Goal: Information Seeking & Learning: Learn about a topic

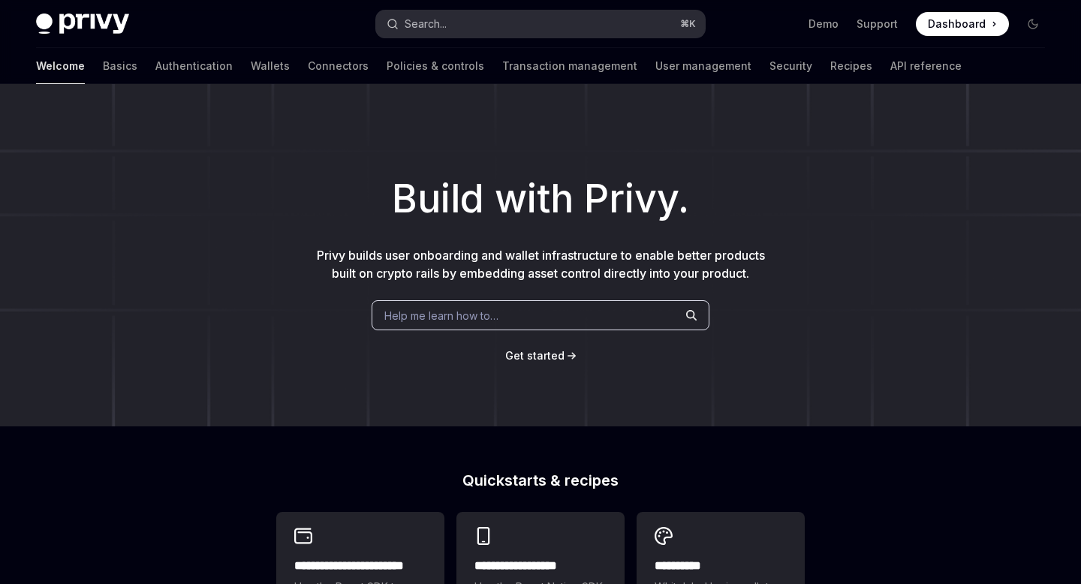
click at [471, 32] on button "Search... ⌘ K" at bounding box center [540, 24] width 328 height 27
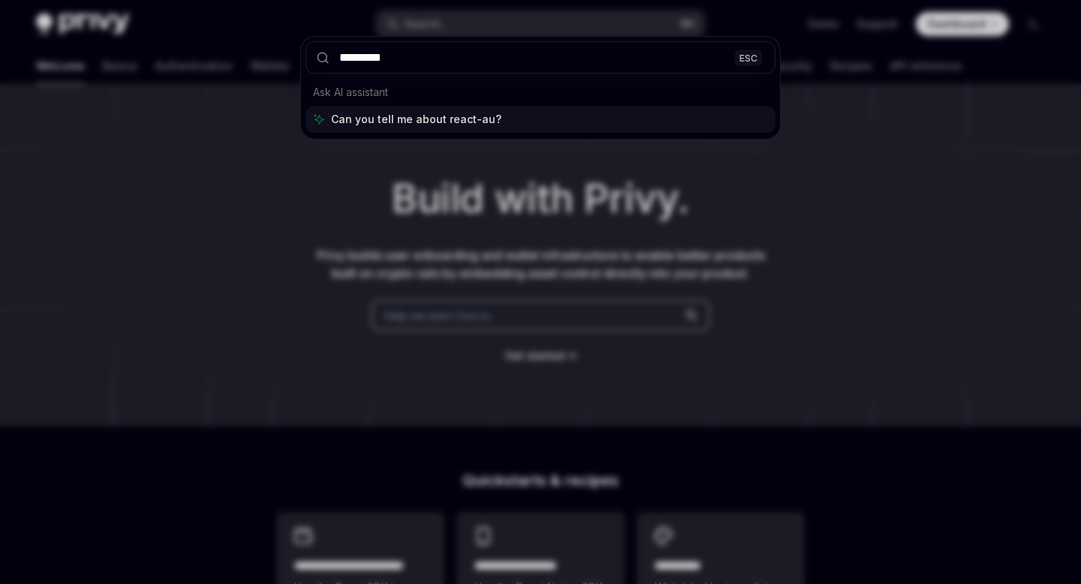
type input "**********"
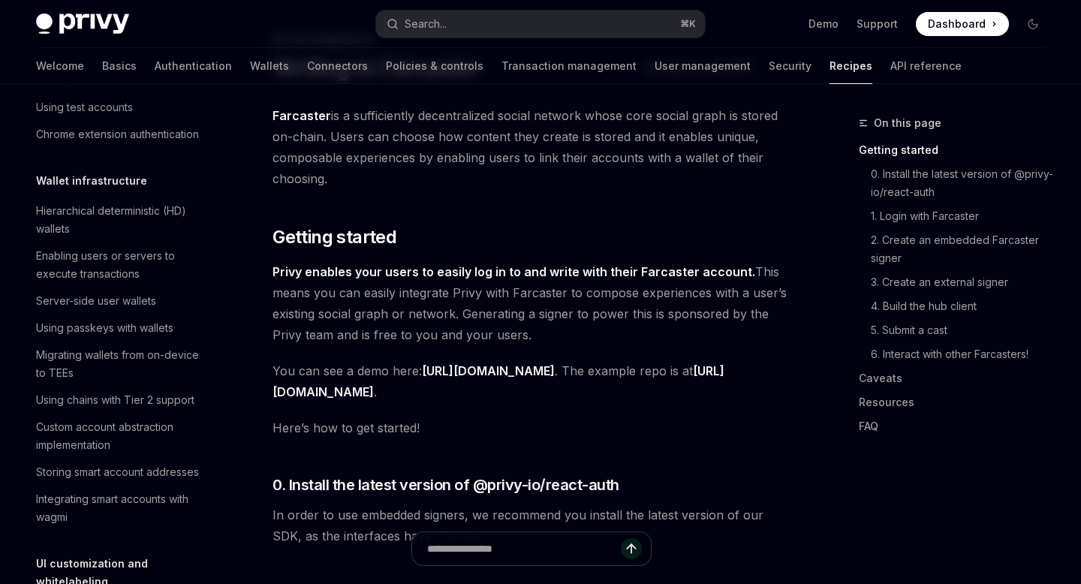
scroll to position [324, 0]
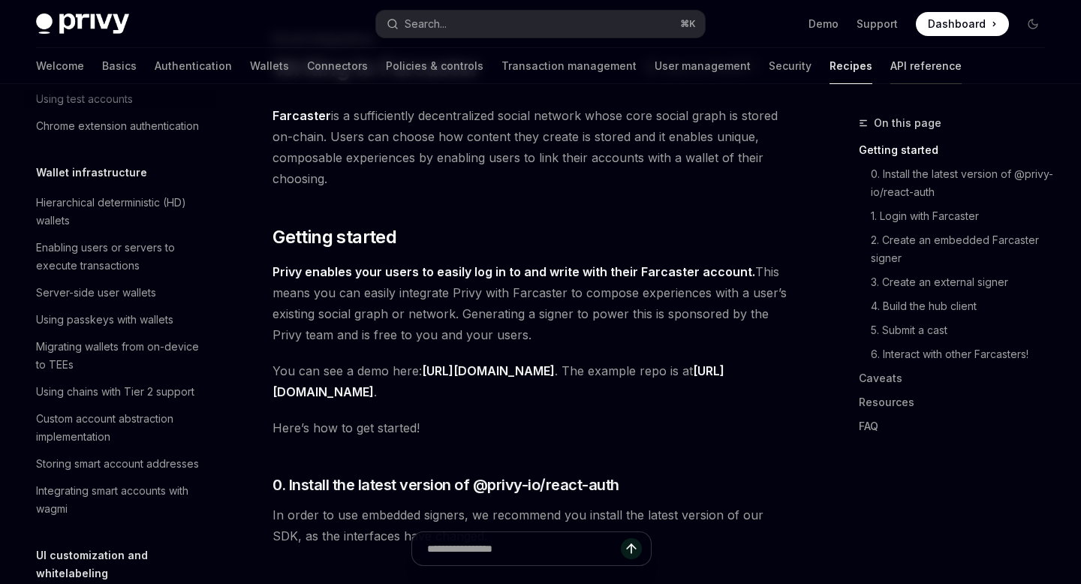
click at [890, 72] on link "API reference" at bounding box center [925, 66] width 71 height 36
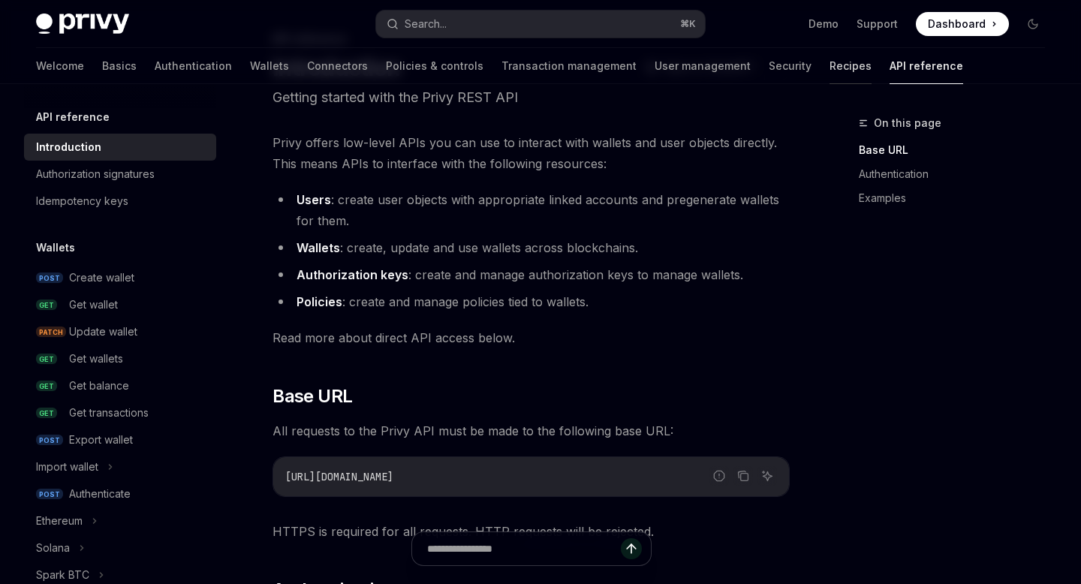
click at [829, 71] on link "Recipes" at bounding box center [850, 66] width 42 height 36
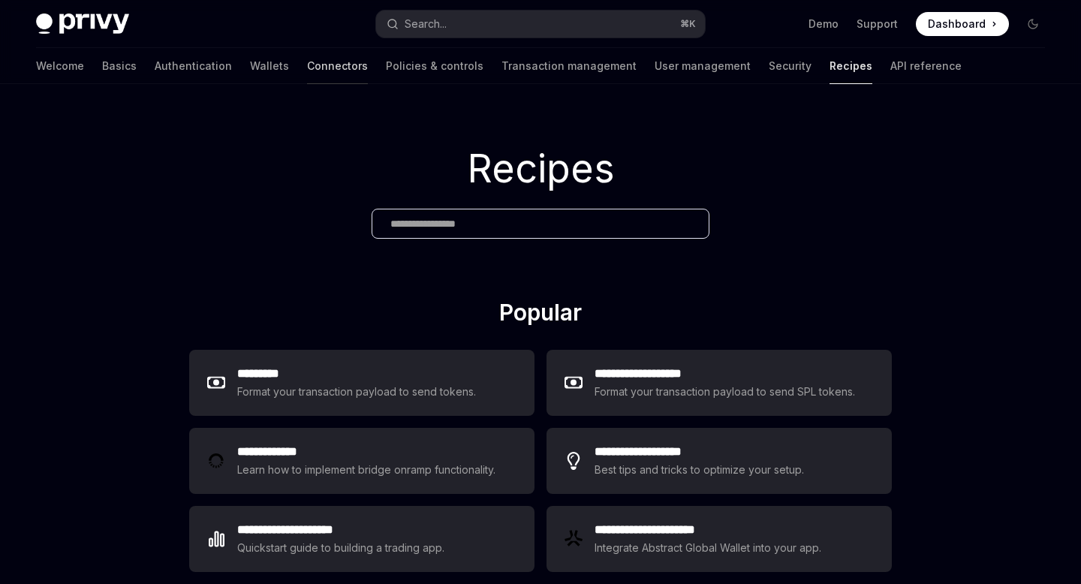
click at [307, 72] on link "Connectors" at bounding box center [337, 66] width 61 height 36
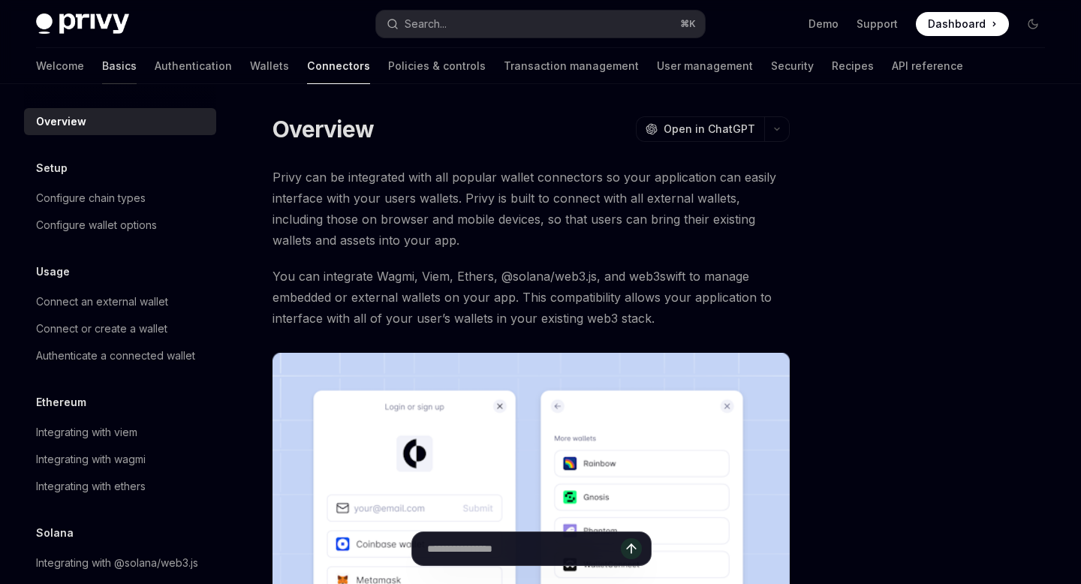
click at [102, 65] on link "Basics" at bounding box center [119, 66] width 35 height 36
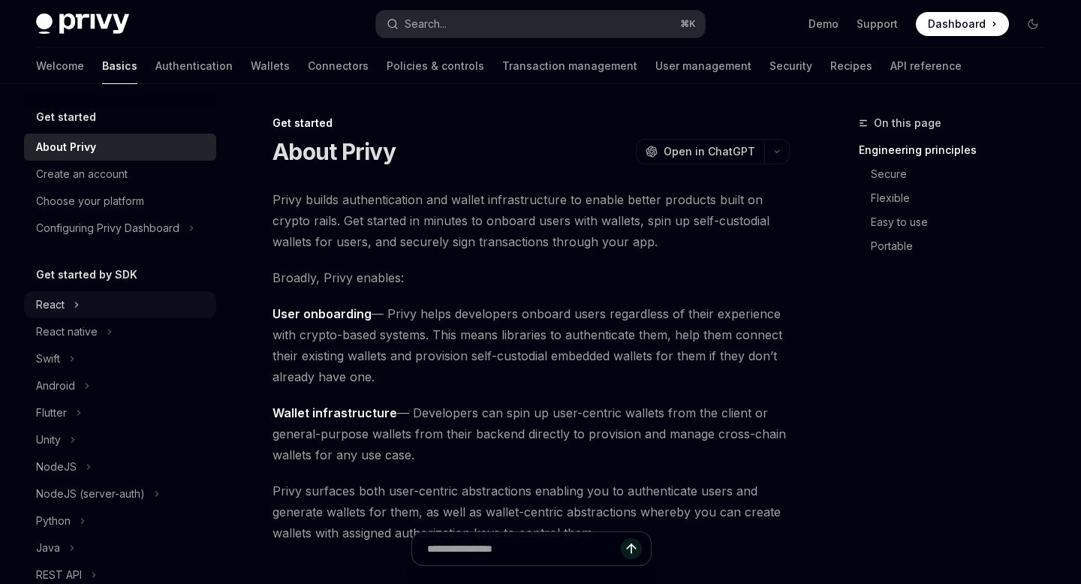
click at [62, 306] on div "React" at bounding box center [50, 305] width 29 height 18
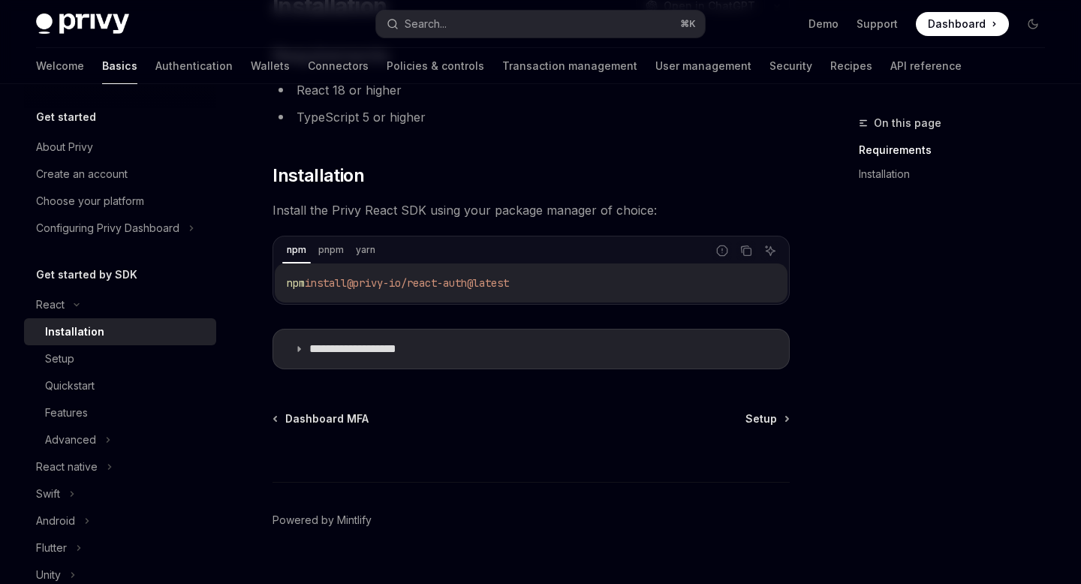
scroll to position [148, 0]
click at [396, 343] on p "**********" at bounding box center [370, 346] width 123 height 15
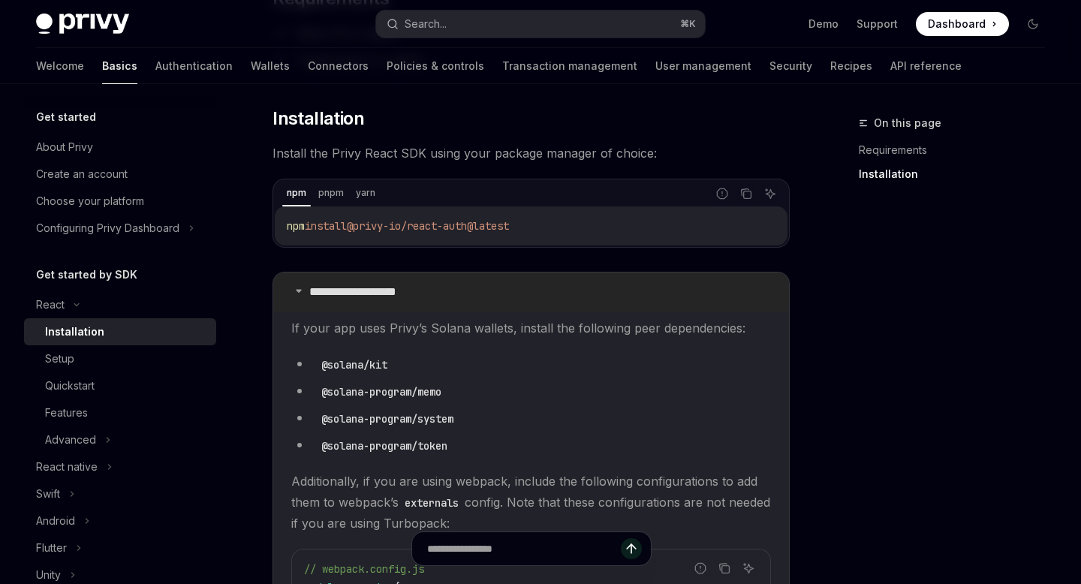
scroll to position [203, 0]
drag, startPoint x: 463, startPoint y: 420, endPoint x: 321, endPoint y: 421, distance: 141.9
click at [321, 421] on code "@solana-program/system" at bounding box center [387, 418] width 144 height 17
copy code "@solana-program/system"
drag, startPoint x: 463, startPoint y: 446, endPoint x: 314, endPoint y: 446, distance: 149.4
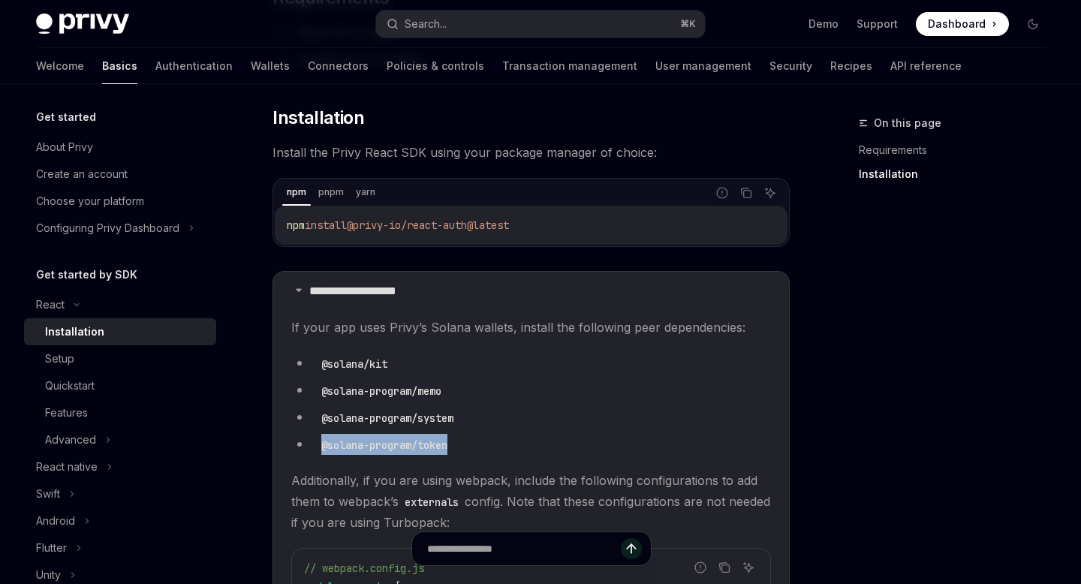
click at [314, 446] on li "@solana-program/token" at bounding box center [531, 444] width 480 height 21
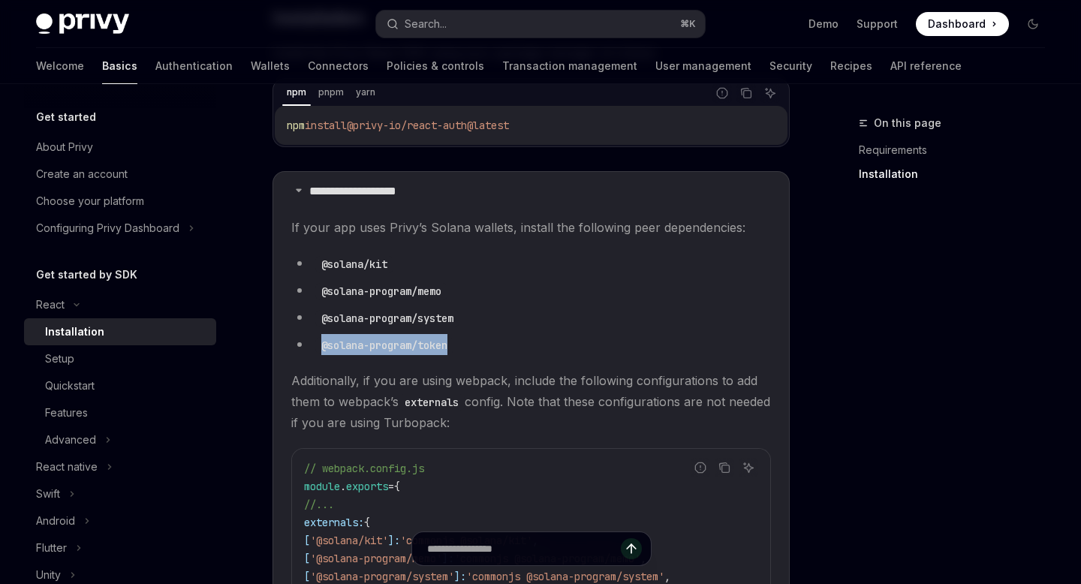
scroll to position [308, 0]
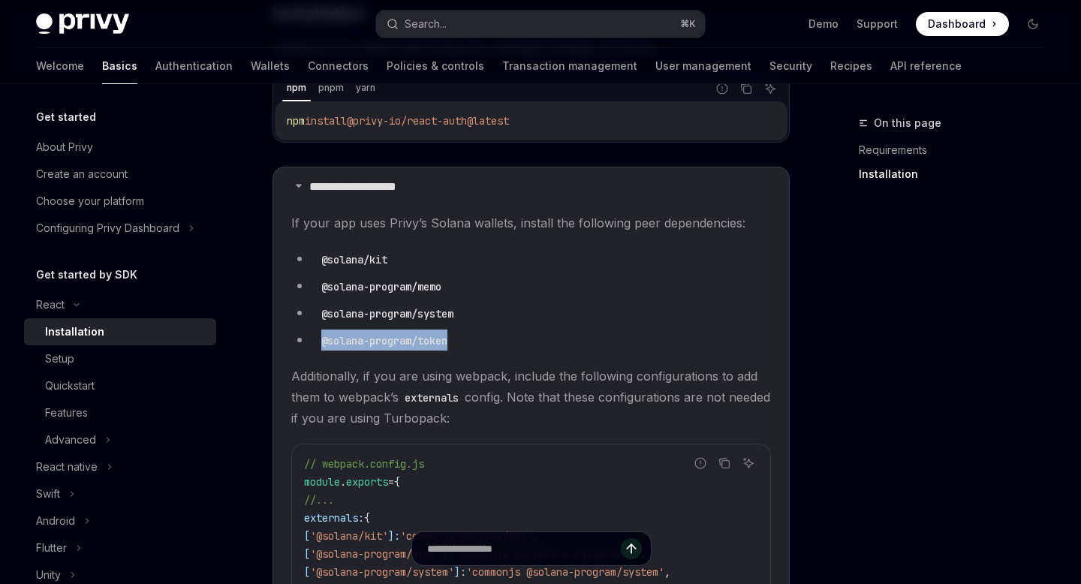
copy code "@solana-program/token"
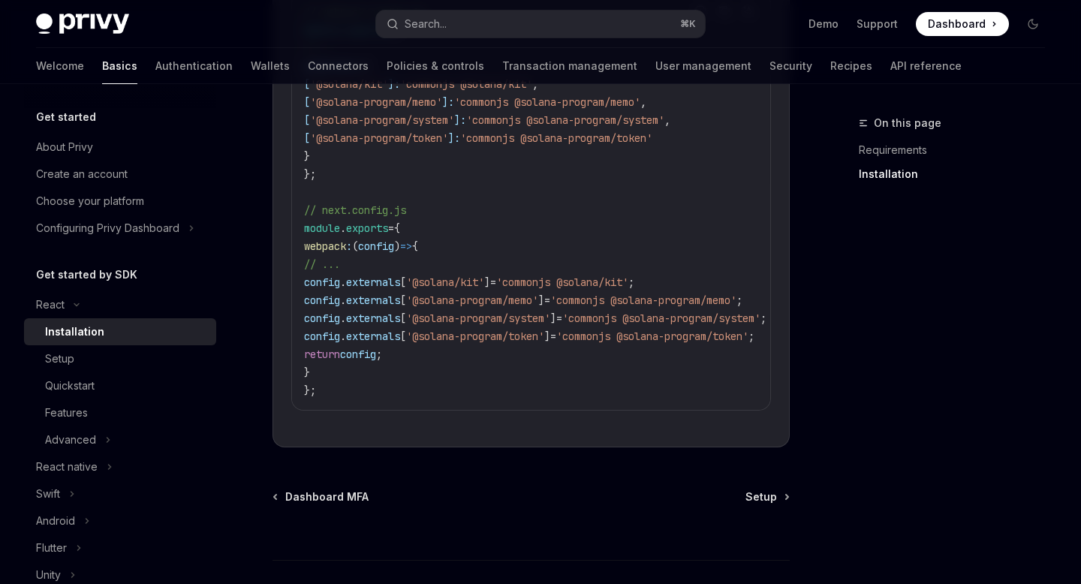
scroll to position [744, 0]
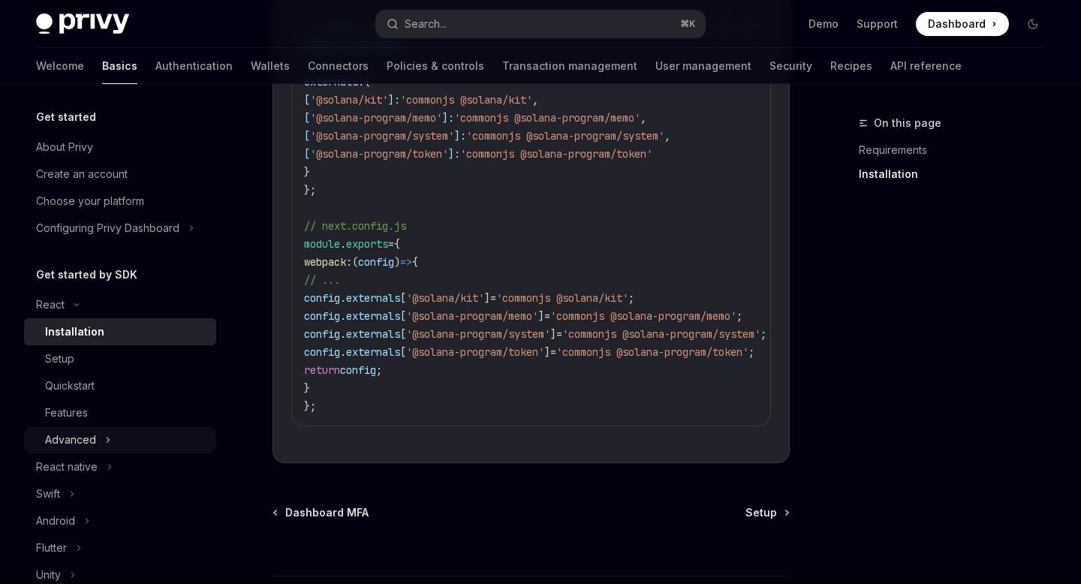
click at [98, 438] on div "Advanced" at bounding box center [120, 439] width 192 height 27
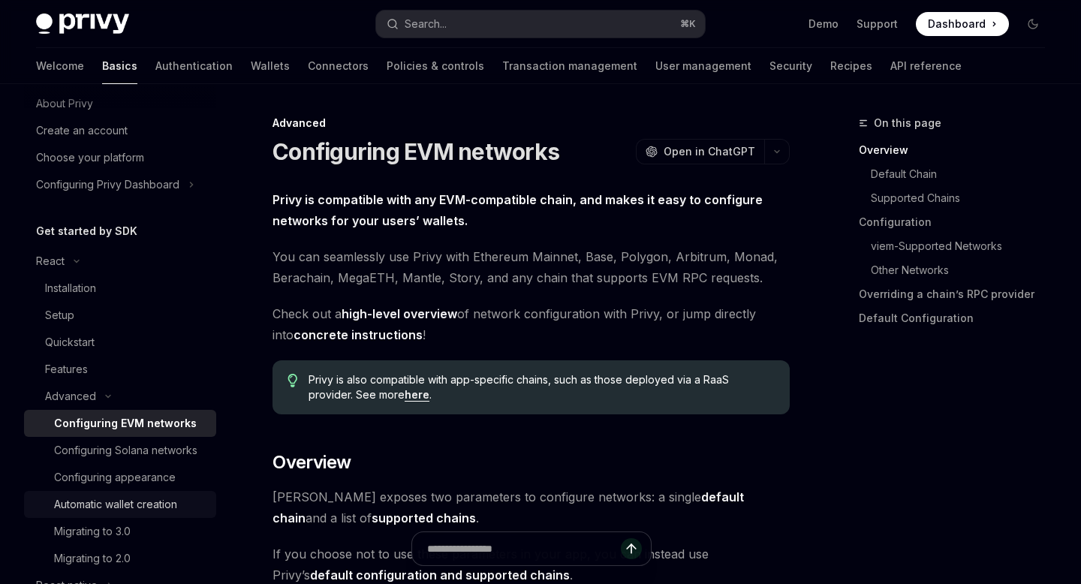
scroll to position [45, 0]
click at [111, 525] on div "Migrating to 3.0" at bounding box center [92, 530] width 77 height 18
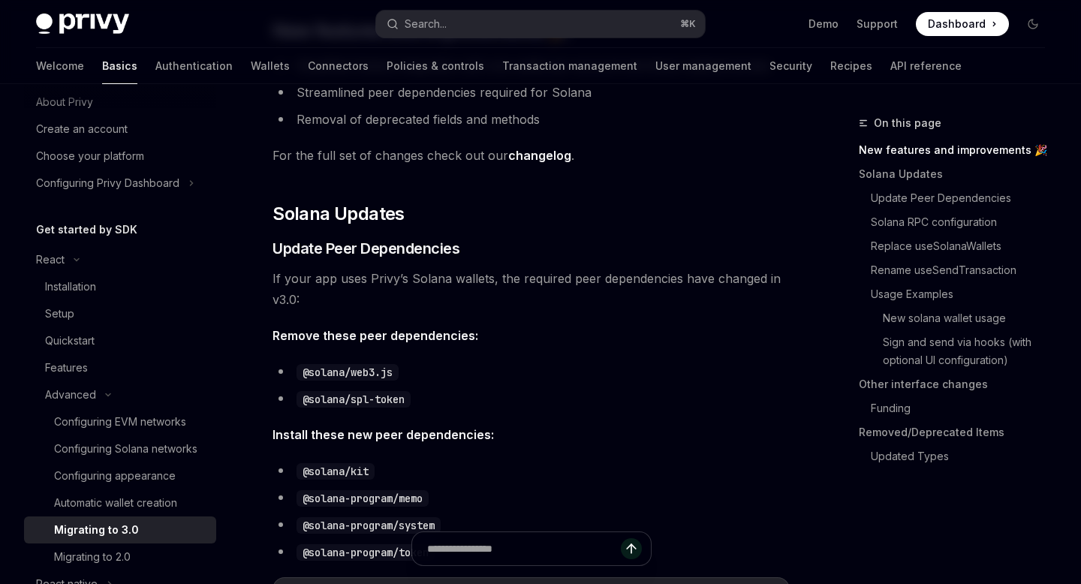
scroll to position [320, 0]
drag, startPoint x: 401, startPoint y: 374, endPoint x: 299, endPoint y: 372, distance: 101.3
click at [299, 372] on code "@solana/web3.js" at bounding box center [347, 371] width 102 height 17
copy code "@solana/web3.js"
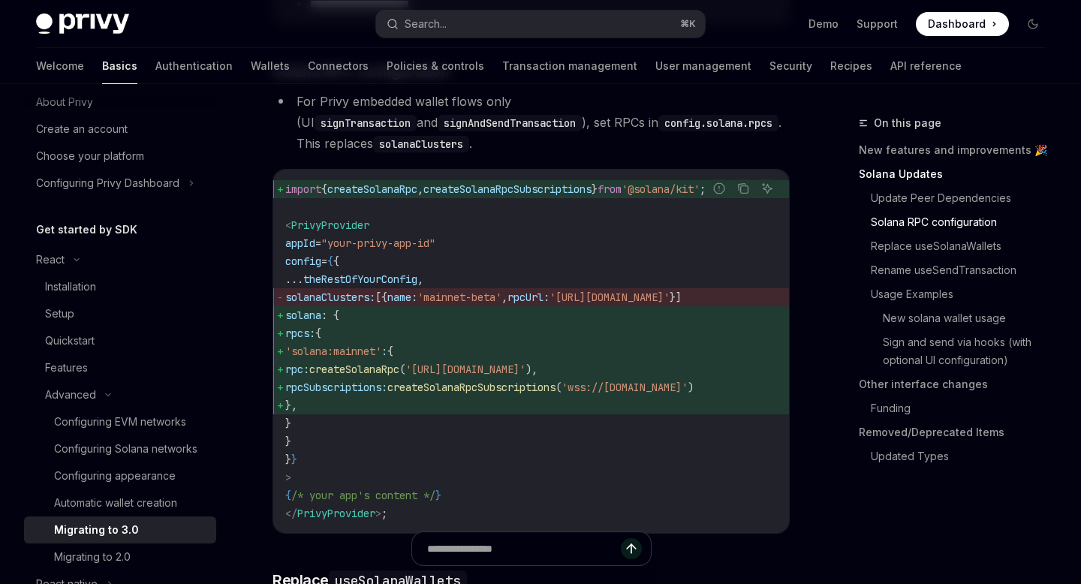
scroll to position [0, 0]
click at [321, 317] on span "solana" at bounding box center [303, 315] width 36 height 14
copy span "solana"
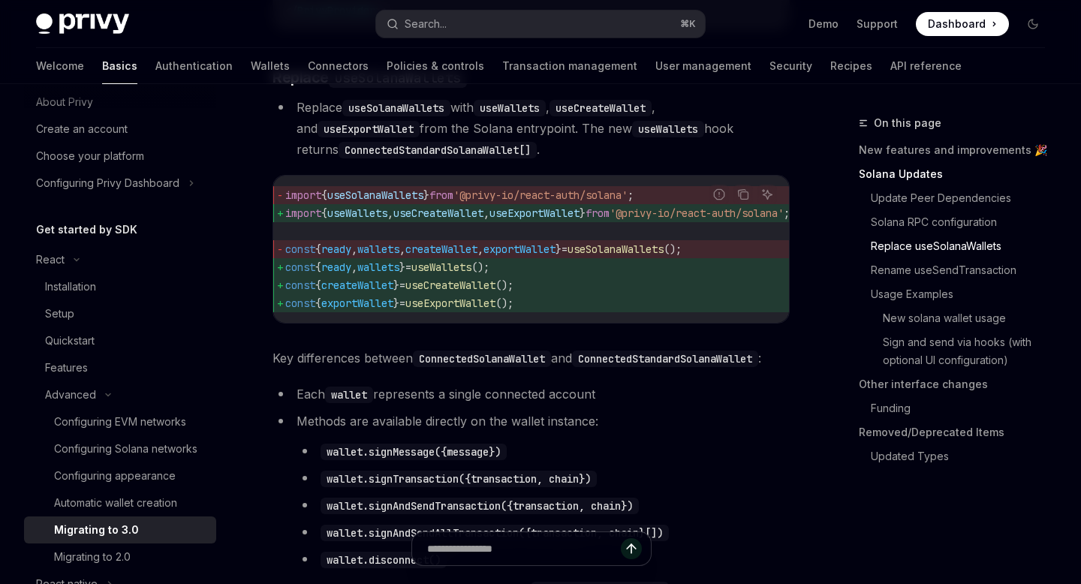
scroll to position [1366, 0]
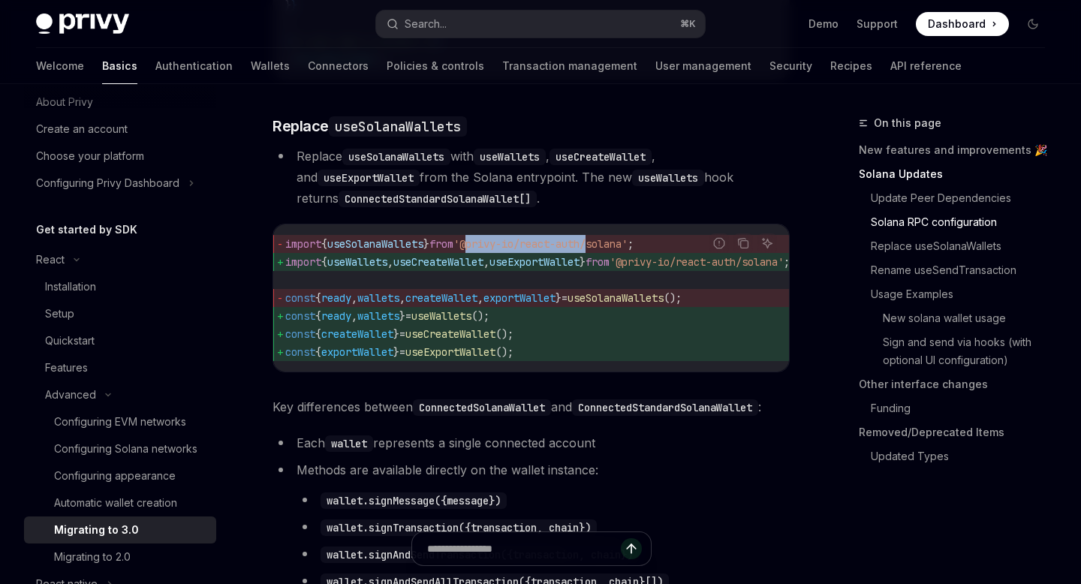
drag, startPoint x: 613, startPoint y: 251, endPoint x: 489, endPoint y: 254, distance: 124.6
click at [489, 251] on span "'@privy-io/react-auth/solana'" at bounding box center [540, 244] width 174 height 14
copy span "@privy-io/react-auth"
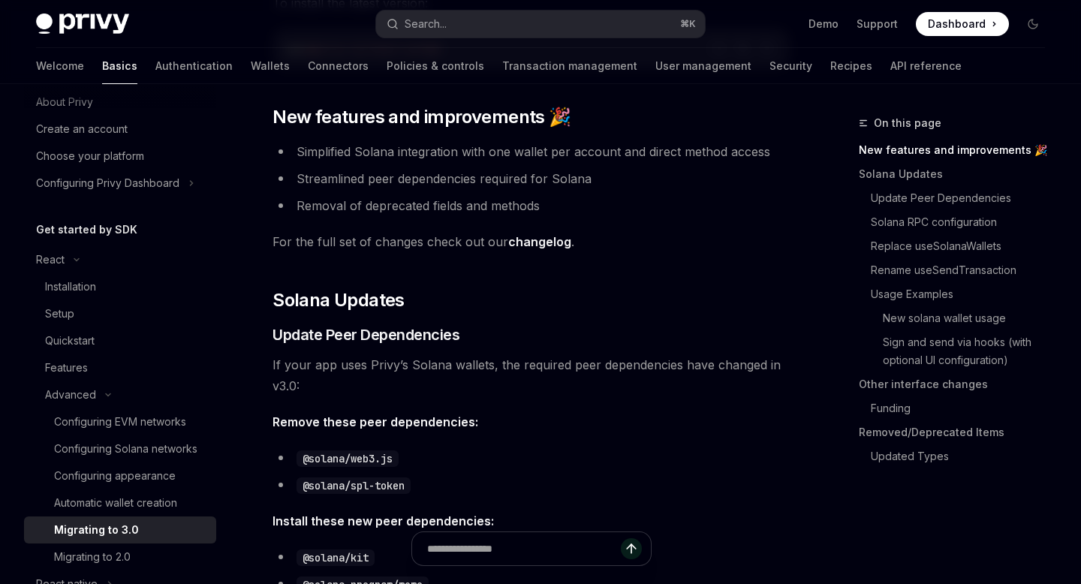
scroll to position [224, 0]
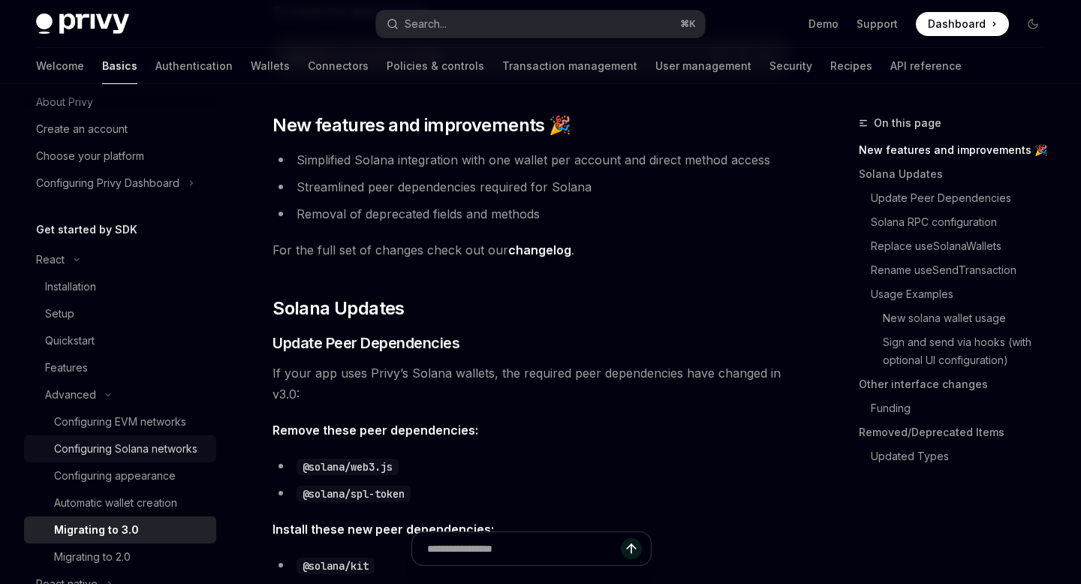
click at [145, 446] on div "Configuring Solana networks" at bounding box center [125, 449] width 143 height 18
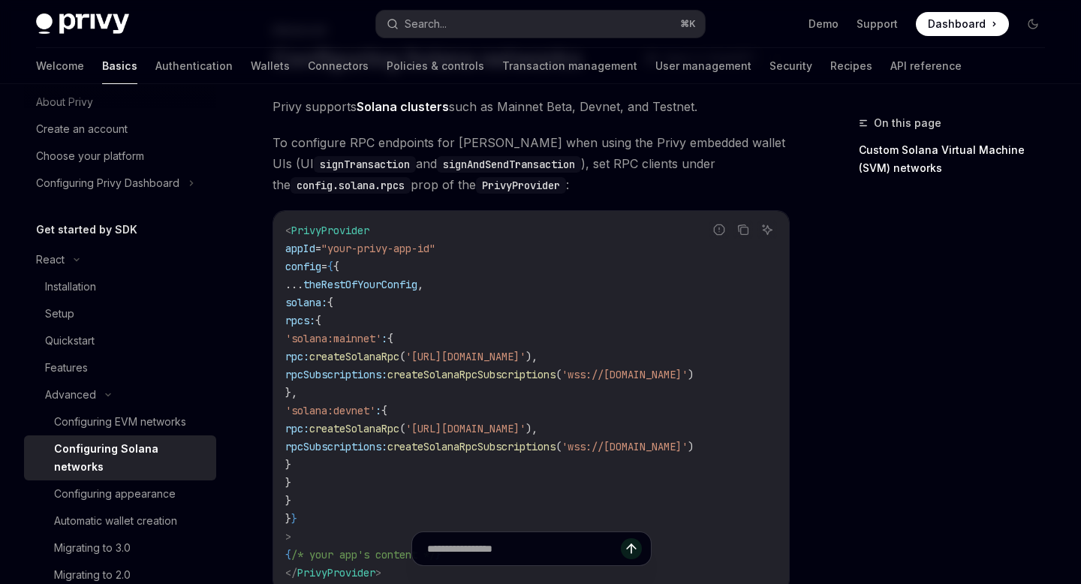
scroll to position [94, 0]
drag, startPoint x: 341, startPoint y: 478, endPoint x: 321, endPoint y: 315, distance: 164.1
click at [321, 315] on code "< PrivyProvider appId = "your-privy-app-id" config = { { ... theRestOfYourConfi…" at bounding box center [531, 401] width 492 height 360
copy code "rpcs: { 'solana:mainnet' : { rpc: createSolanaRpc ( 'https://api.mainnet-beta.s…"
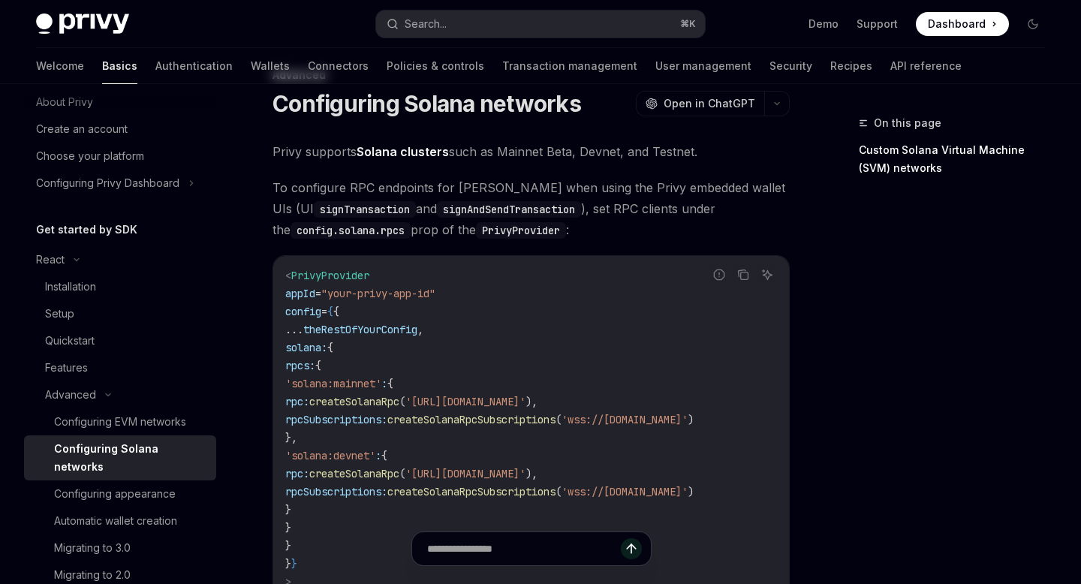
scroll to position [34, 0]
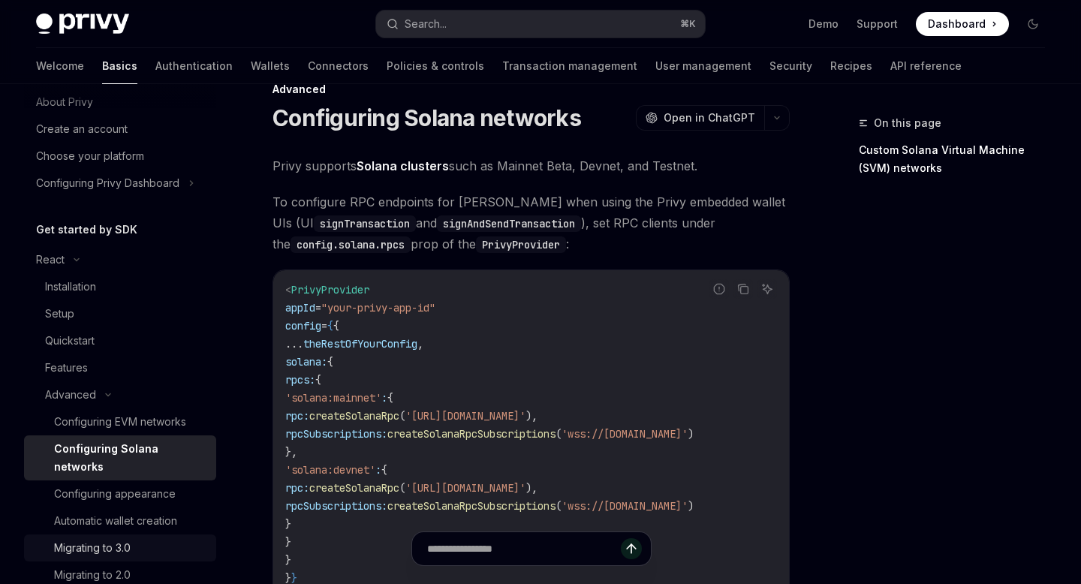
click at [119, 534] on link "Migrating to 3.0" at bounding box center [120, 547] width 192 height 27
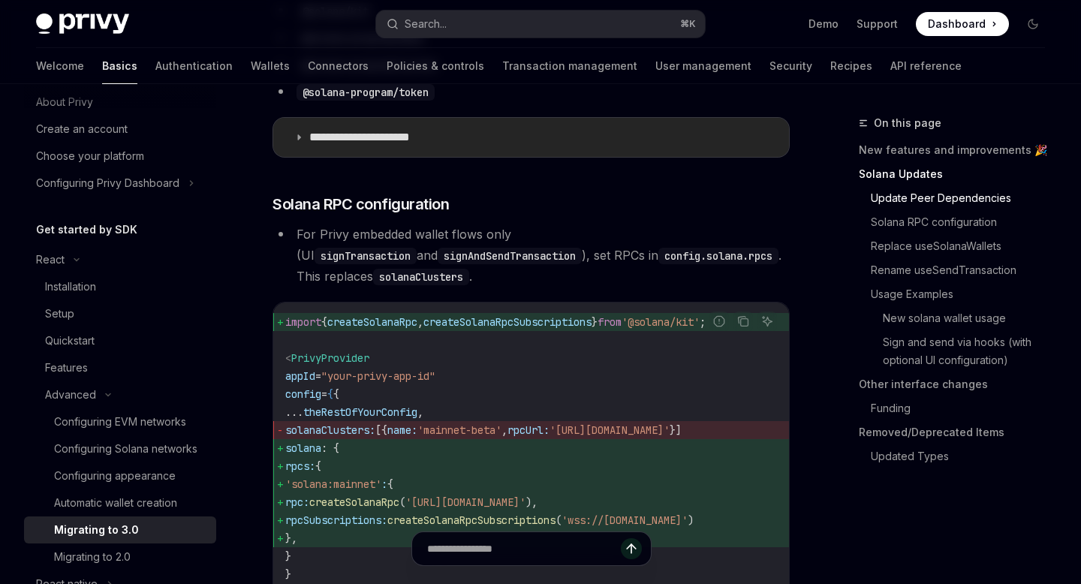
scroll to position [781, 0]
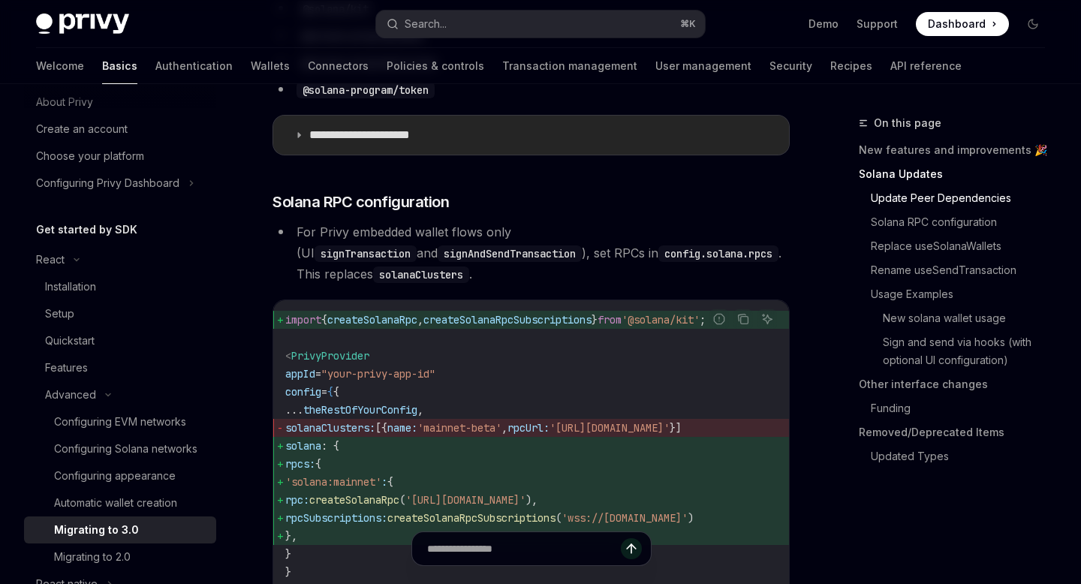
click at [606, 144] on summary "**********" at bounding box center [531, 135] width 516 height 39
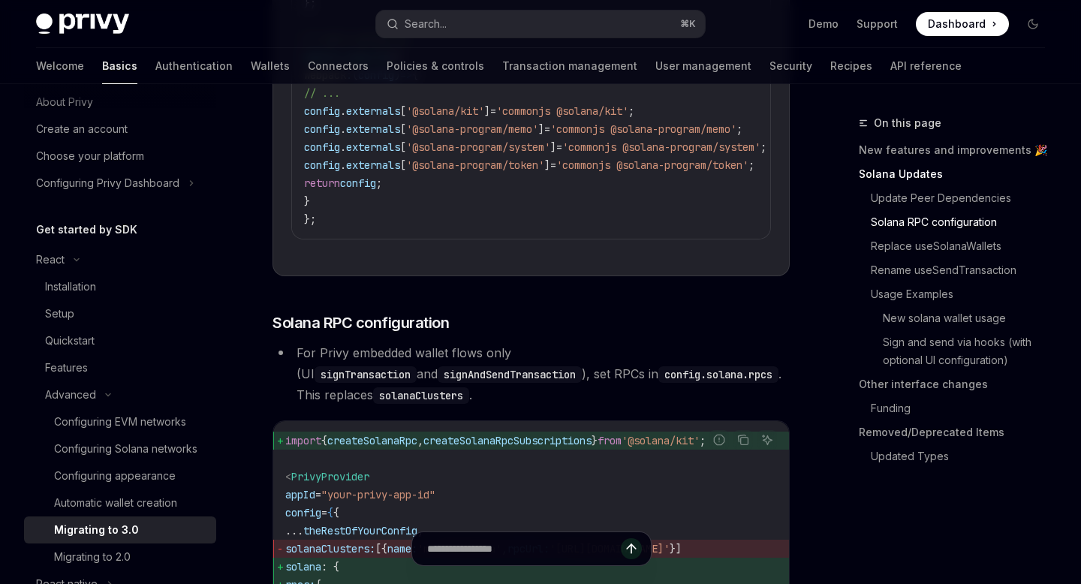
scroll to position [1204, 0]
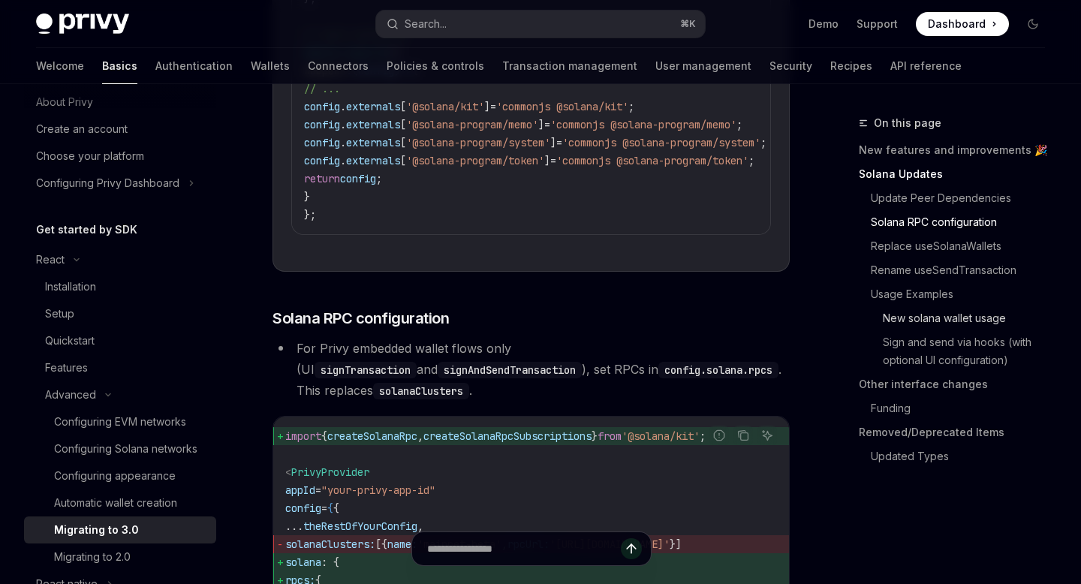
click at [904, 315] on link "New solana wallet usage" at bounding box center [970, 318] width 174 height 24
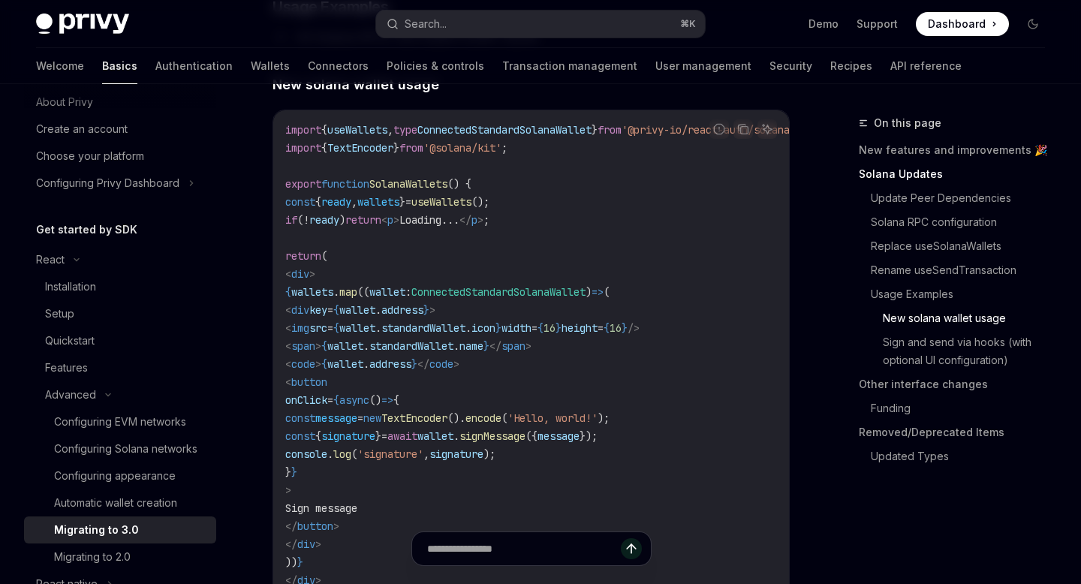
scroll to position [3226, 0]
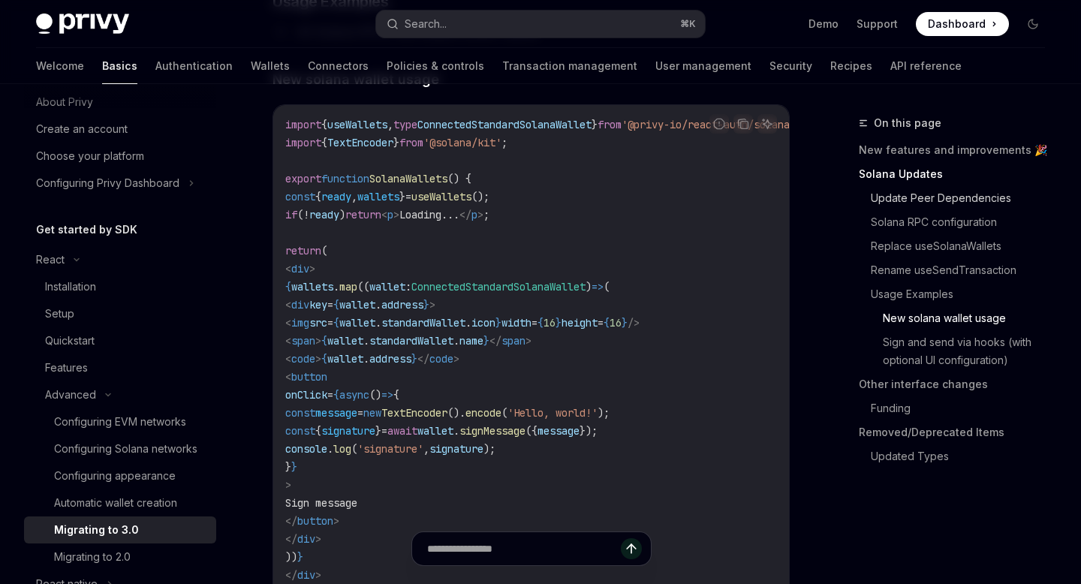
click at [935, 207] on link "Update Peer Dependencies" at bounding box center [964, 198] width 186 height 24
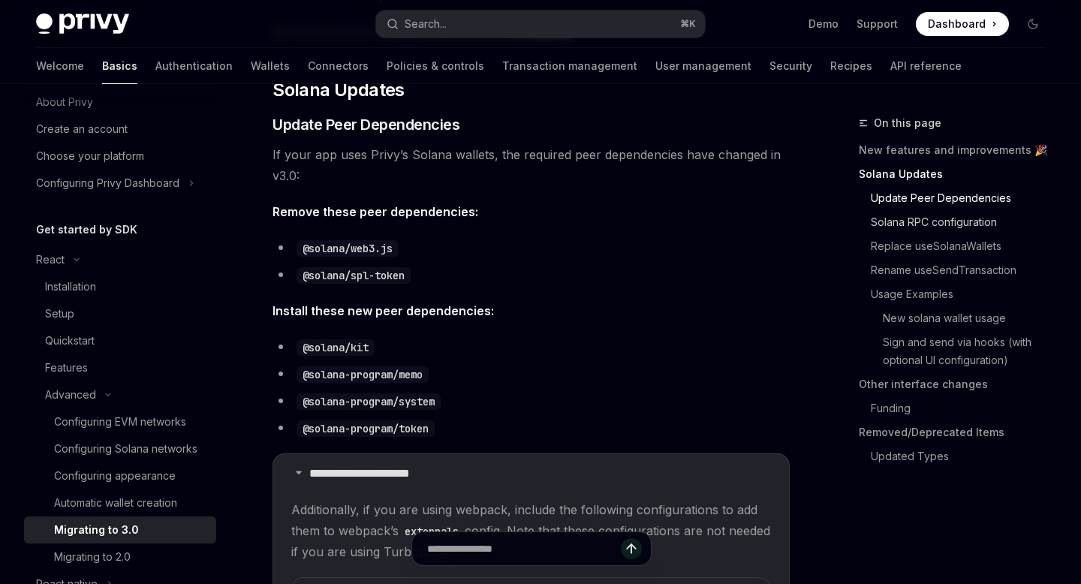
click at [933, 227] on link "Solana RPC configuration" at bounding box center [964, 222] width 186 height 24
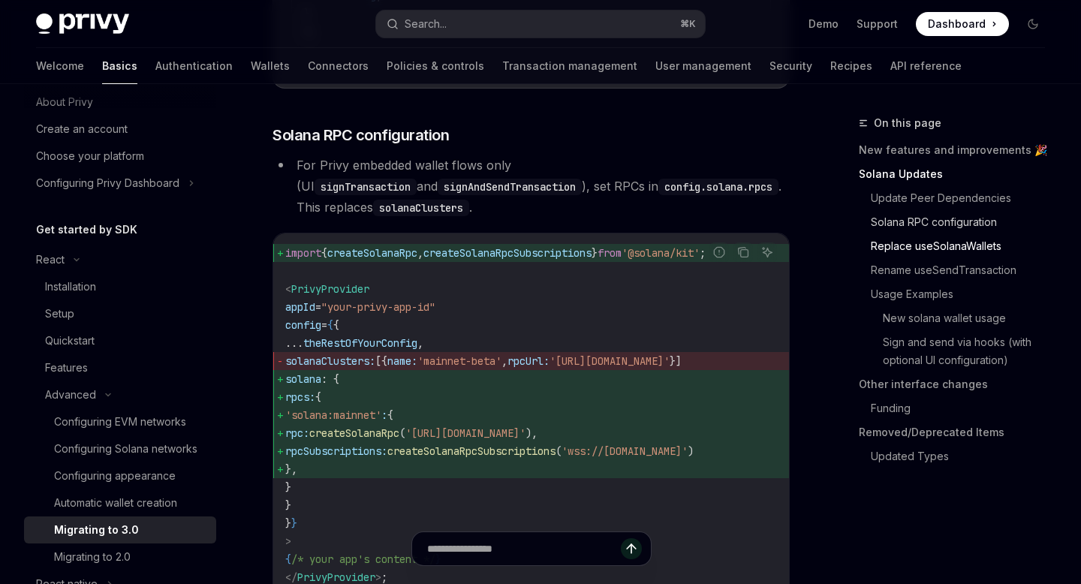
scroll to position [1403, 0]
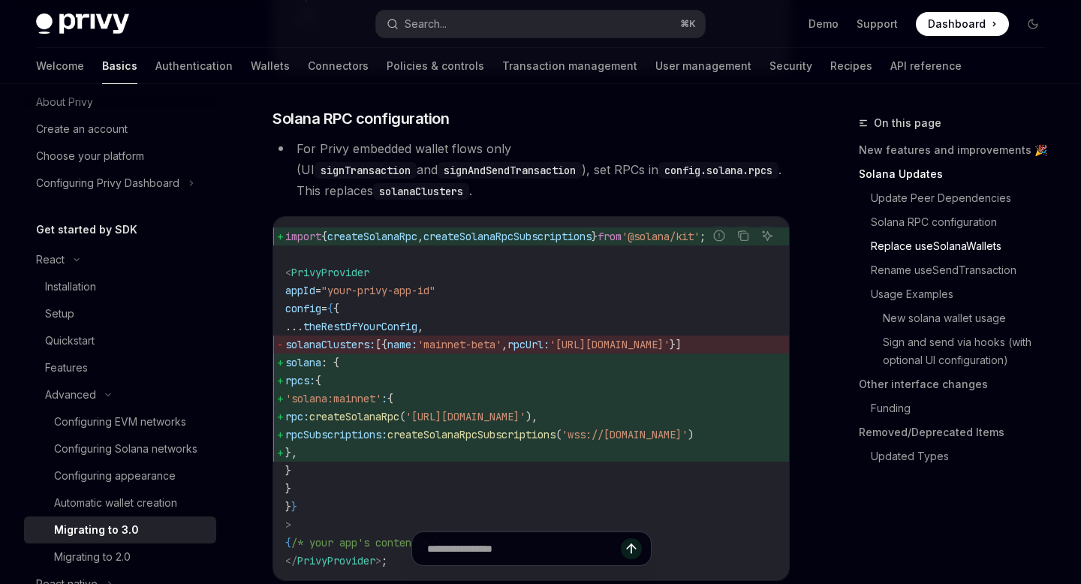
click at [932, 245] on link "Replace useSolanaWallets" at bounding box center [964, 246] width 186 height 24
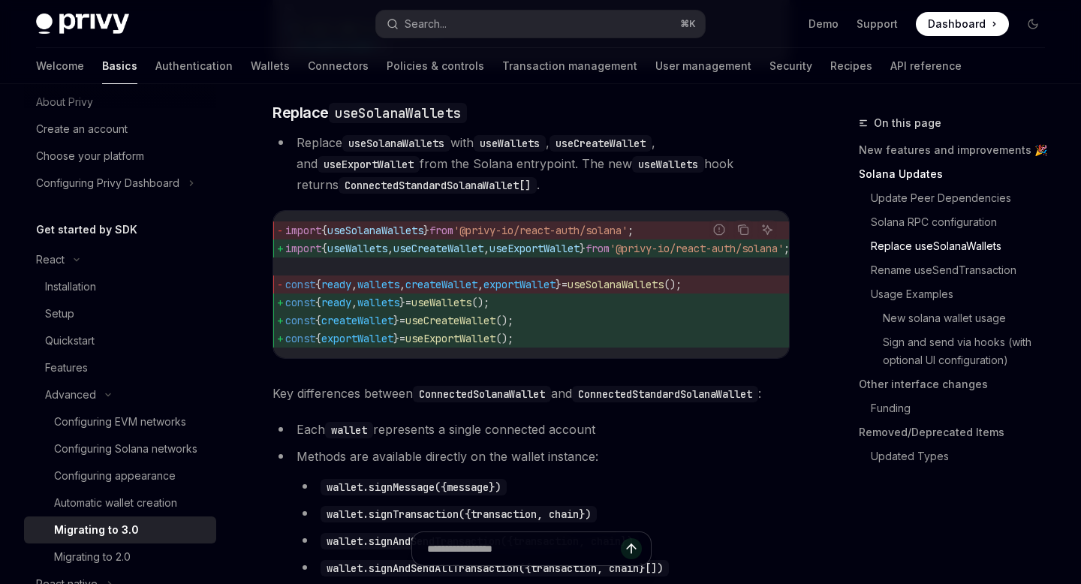
click at [387, 255] on span "useWallets" at bounding box center [357, 249] width 60 height 14
copy span "useWallets"
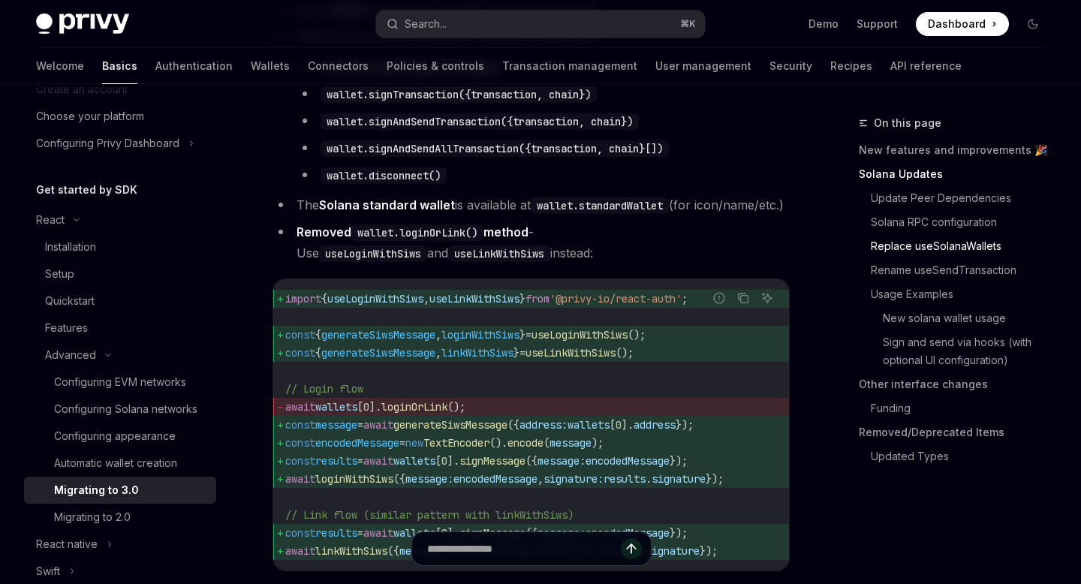
scroll to position [2376, 0]
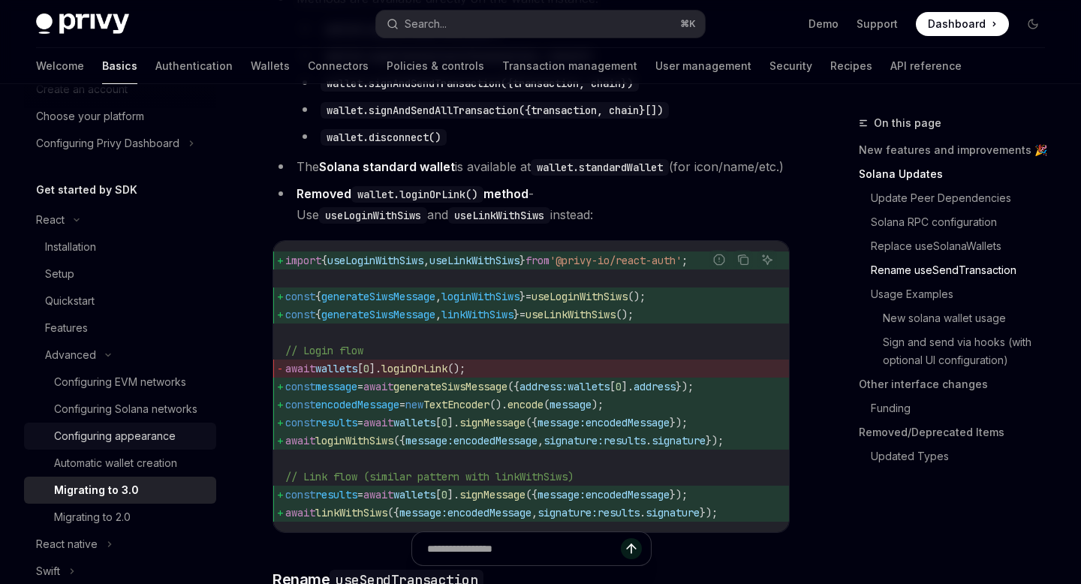
click at [117, 438] on div "Configuring appearance" at bounding box center [115, 436] width 122 height 18
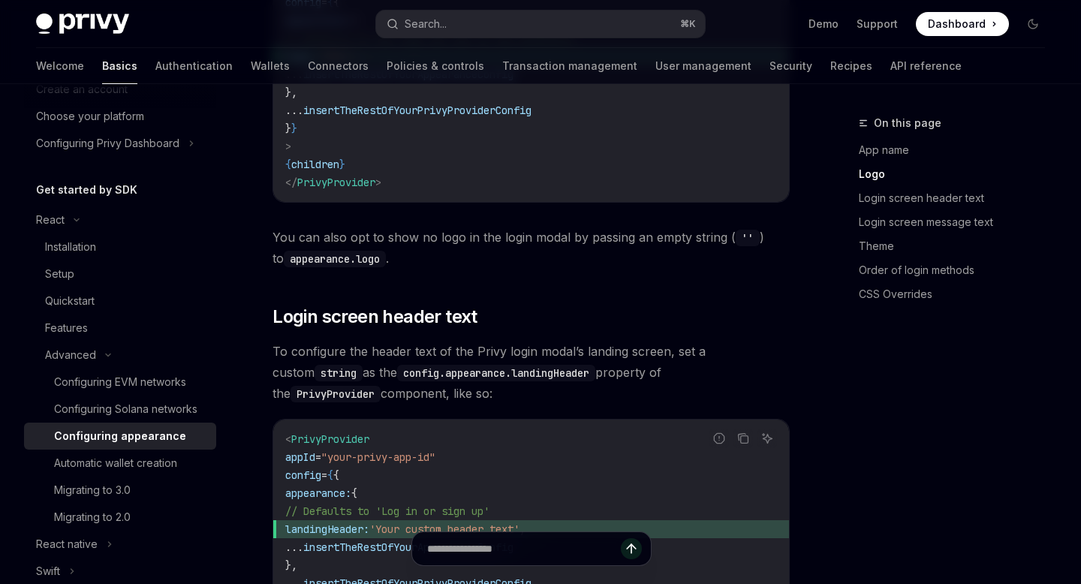
scroll to position [1140, 0]
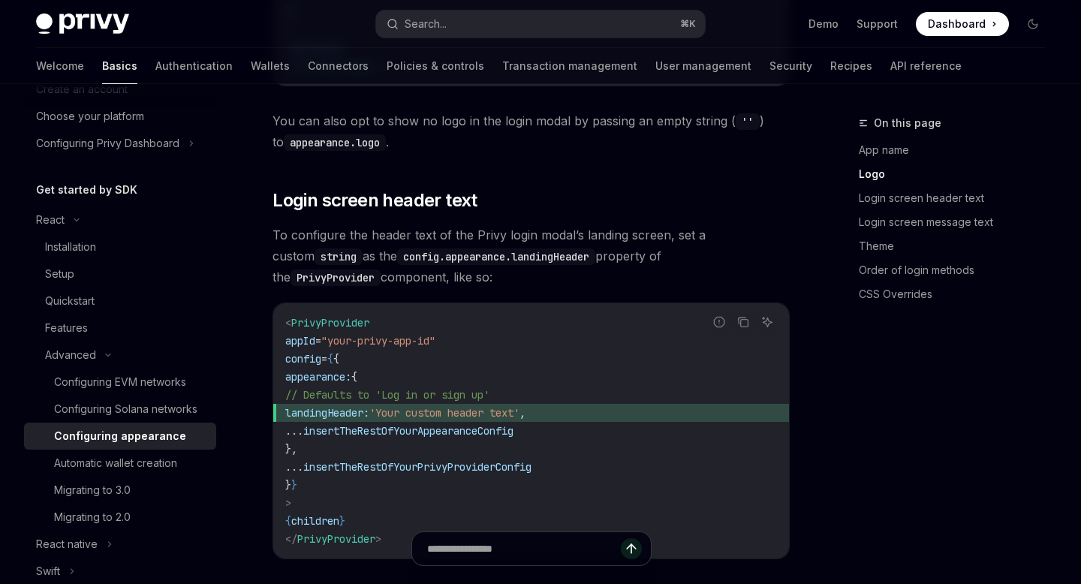
click at [369, 406] on span "landingHeader:" at bounding box center [327, 413] width 84 height 14
copy span "landingHeader"
click at [438, 314] on code "< PrivyProvider appId = "your-privy-app-id" config = { { appearance: { // Defau…" at bounding box center [531, 431] width 492 height 234
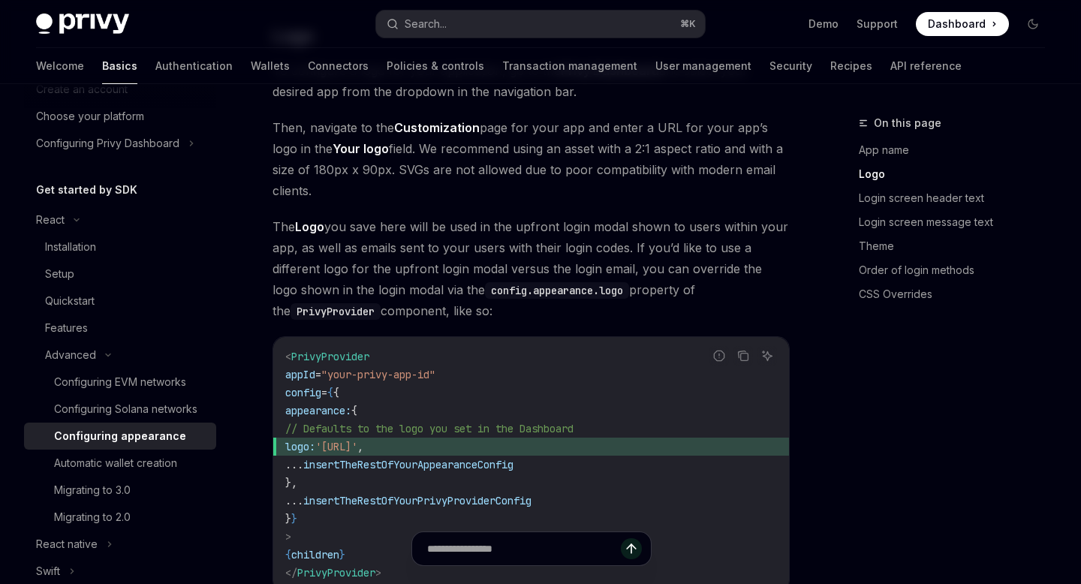
scroll to position [633, 0]
drag, startPoint x: 497, startPoint y: 392, endPoint x: 366, endPoint y: 396, distance: 130.7
click at [357, 441] on span "'https://your.logo.url'" at bounding box center [336, 448] width 42 height 14
copy span "https://your.logo.url"
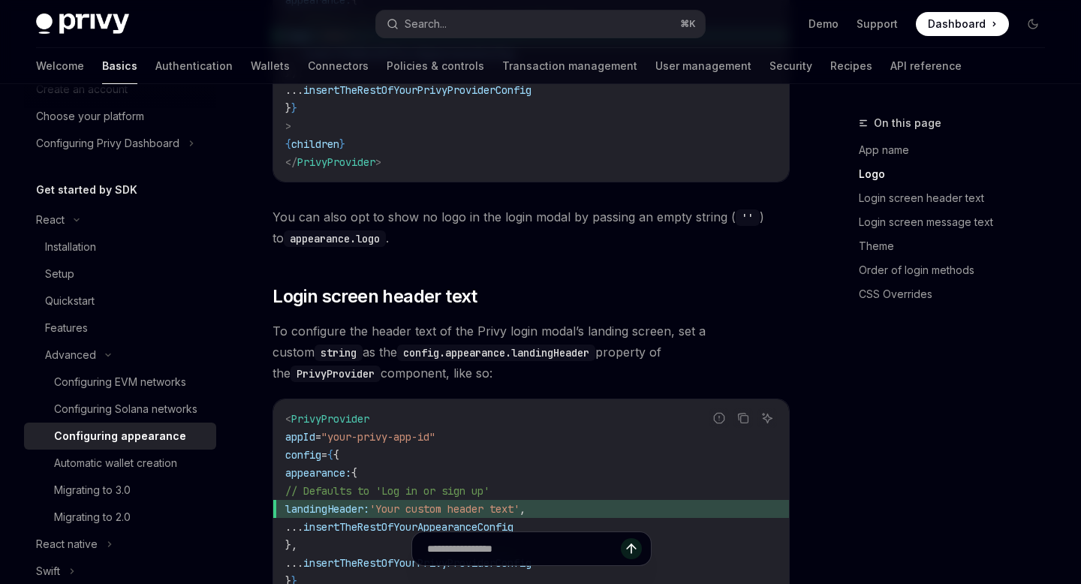
scroll to position [1178, 0]
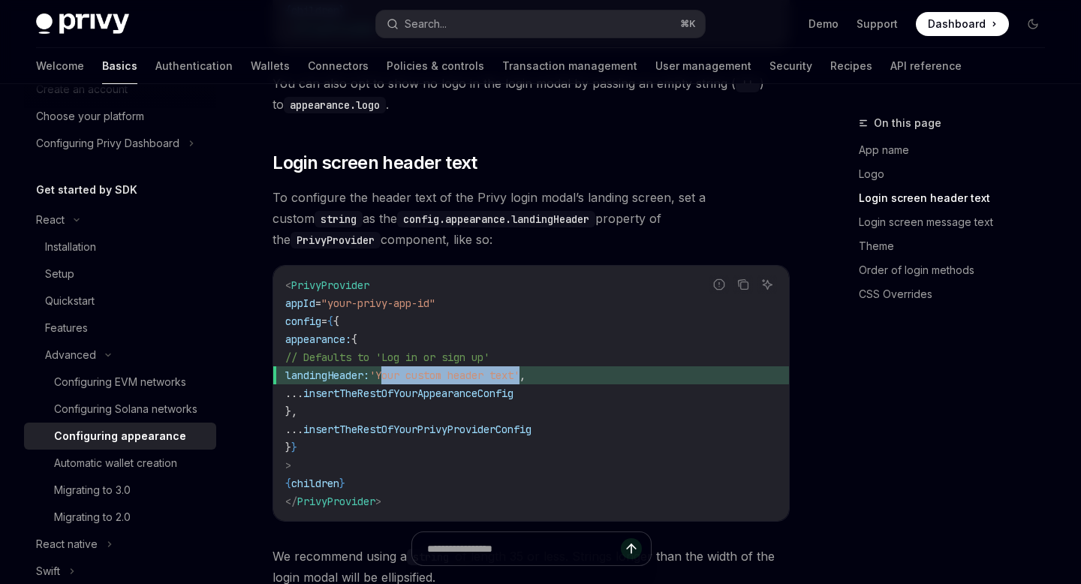
drag, startPoint x: 569, startPoint y: 317, endPoint x: 424, endPoint y: 316, distance: 144.9
click at [424, 369] on span "'Your custom header text'" at bounding box center [444, 376] width 150 height 14
copy span "Your custom header text"
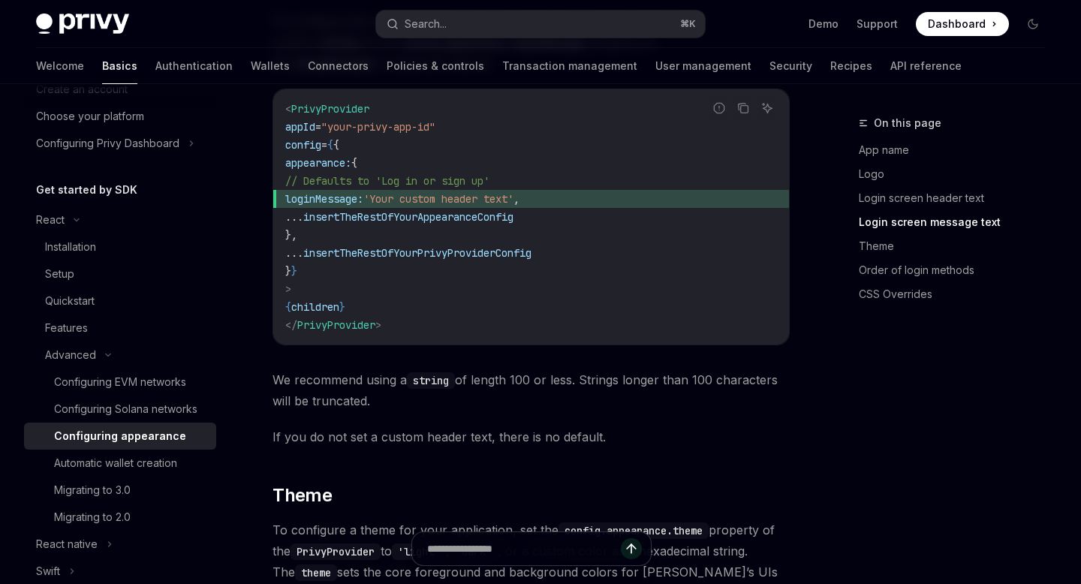
scroll to position [1864, 0]
drag, startPoint x: 584, startPoint y: 137, endPoint x: 320, endPoint y: 144, distance: 263.5
click at [320, 189] on span "loginMessage: 'Your custom header text' ," at bounding box center [531, 198] width 492 height 18
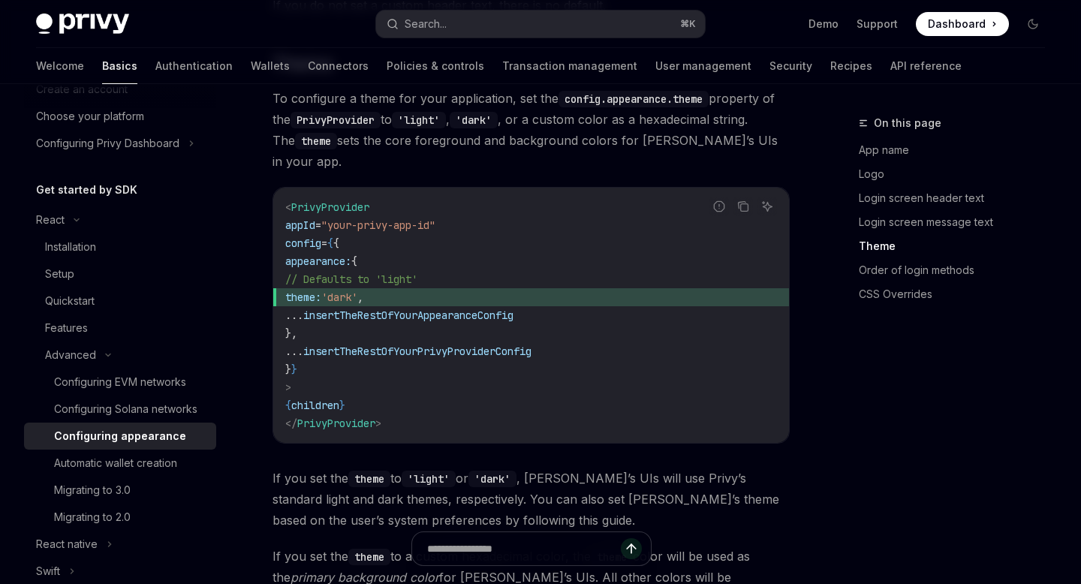
scroll to position [2291, 0]
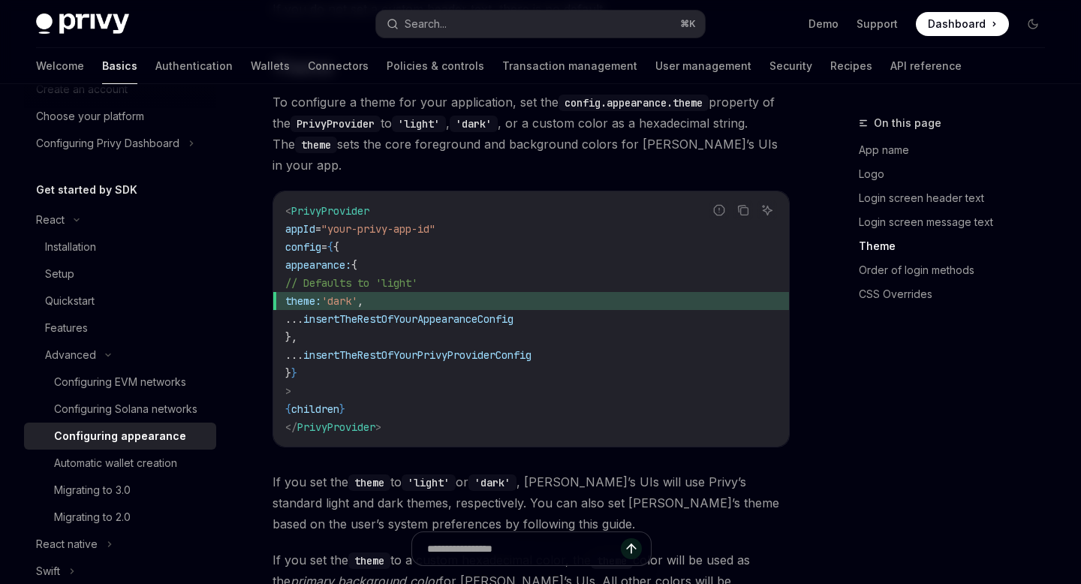
click at [321, 294] on span "theme:" at bounding box center [303, 301] width 36 height 14
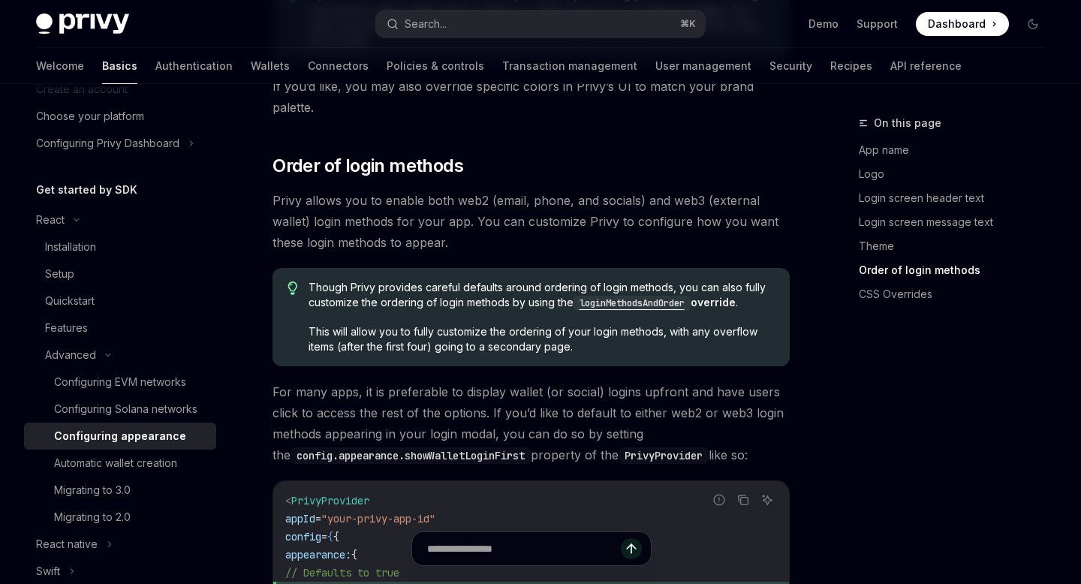
scroll to position [3094, 0]
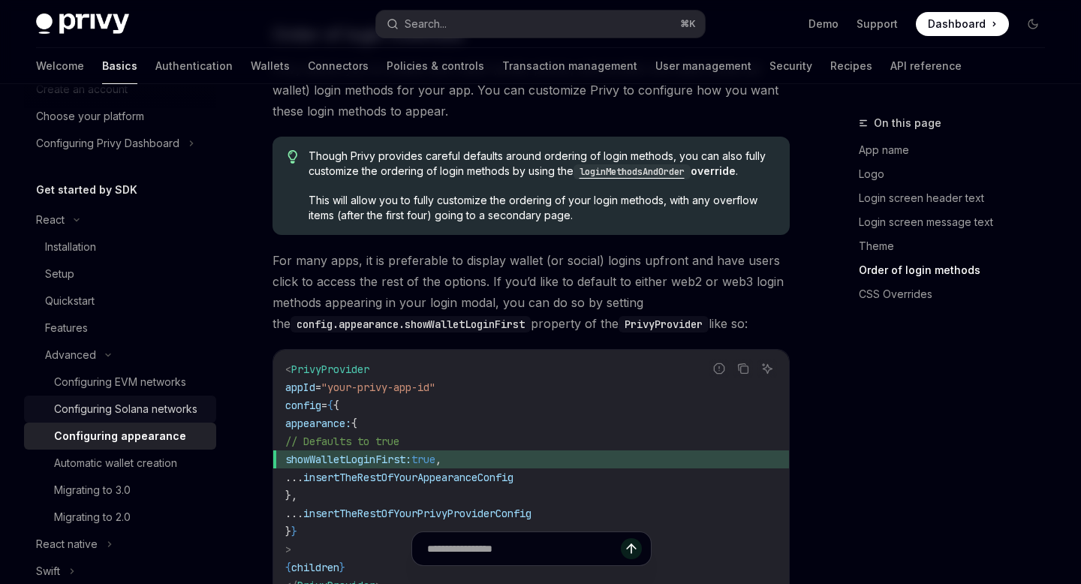
click at [143, 413] on div "Configuring Solana networks" at bounding box center [125, 409] width 143 height 18
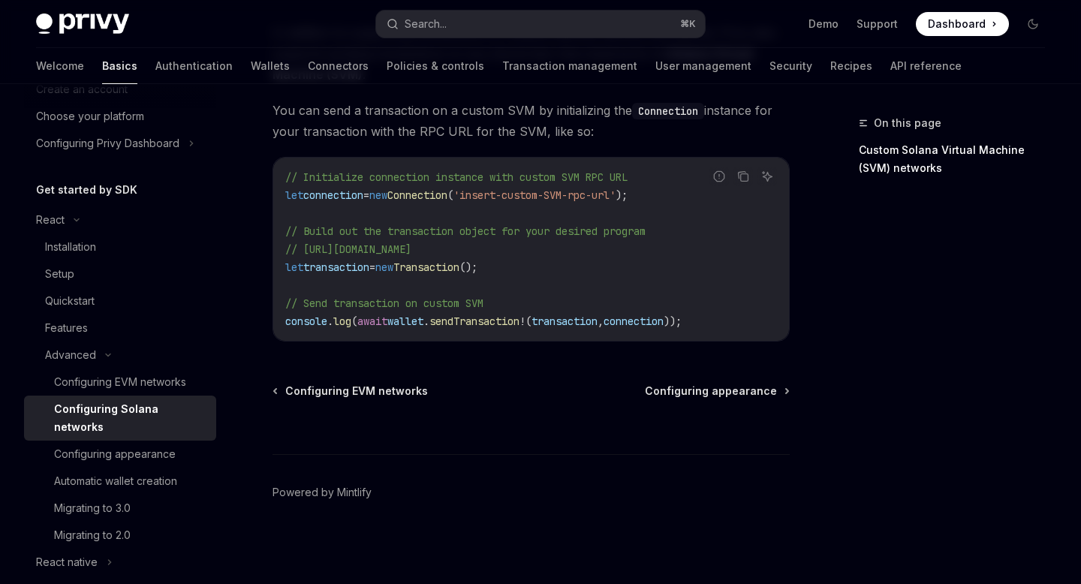
scroll to position [972, 0]
click at [123, 499] on div "Migrating to 3.0" at bounding box center [92, 508] width 77 height 18
type textarea "*"
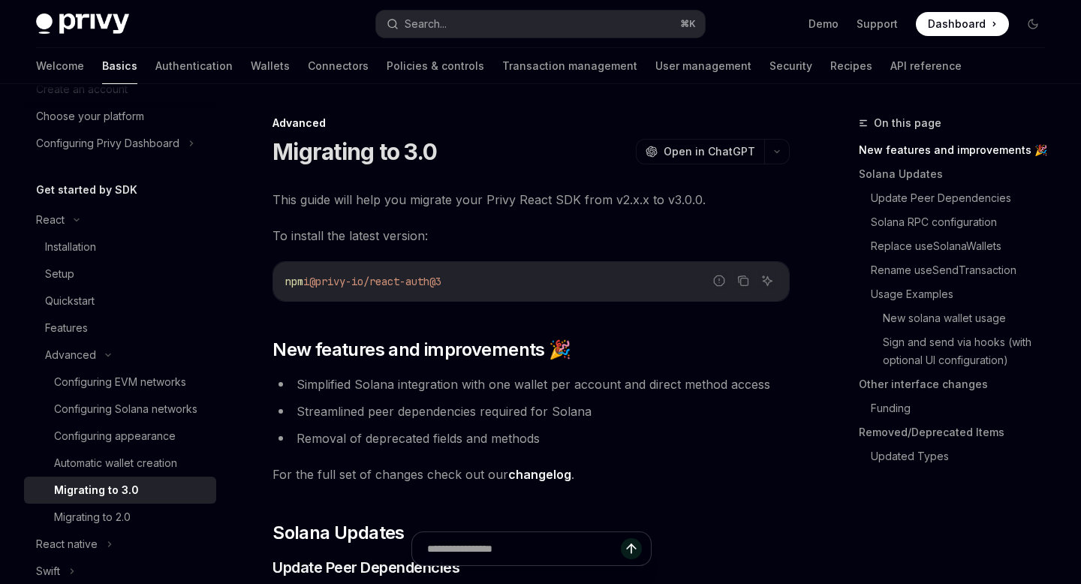
scroll to position [3586, 0]
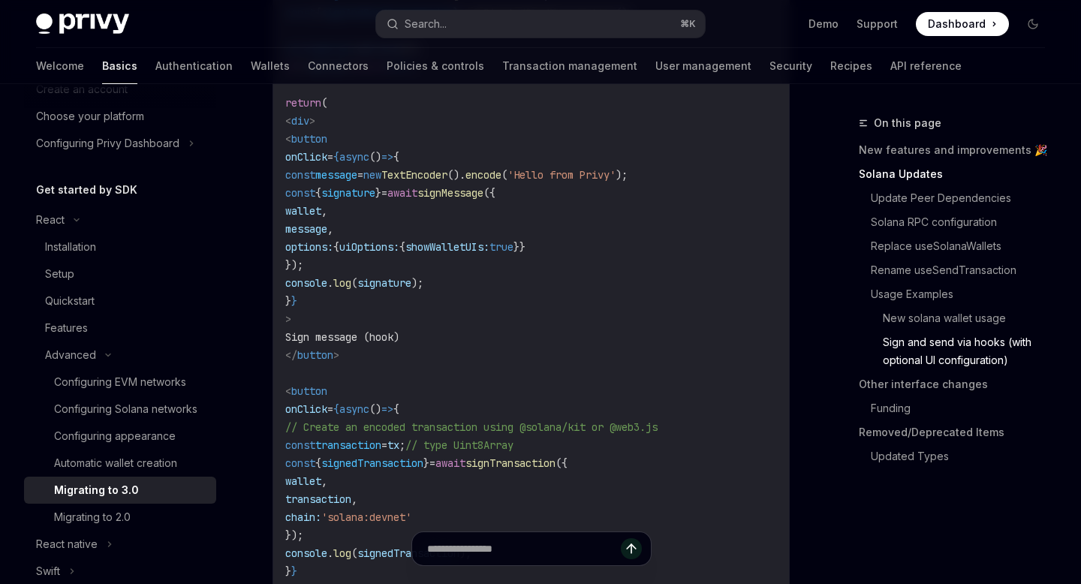
click at [489, 254] on span "showWalletUIs:" at bounding box center [447, 247] width 84 height 14
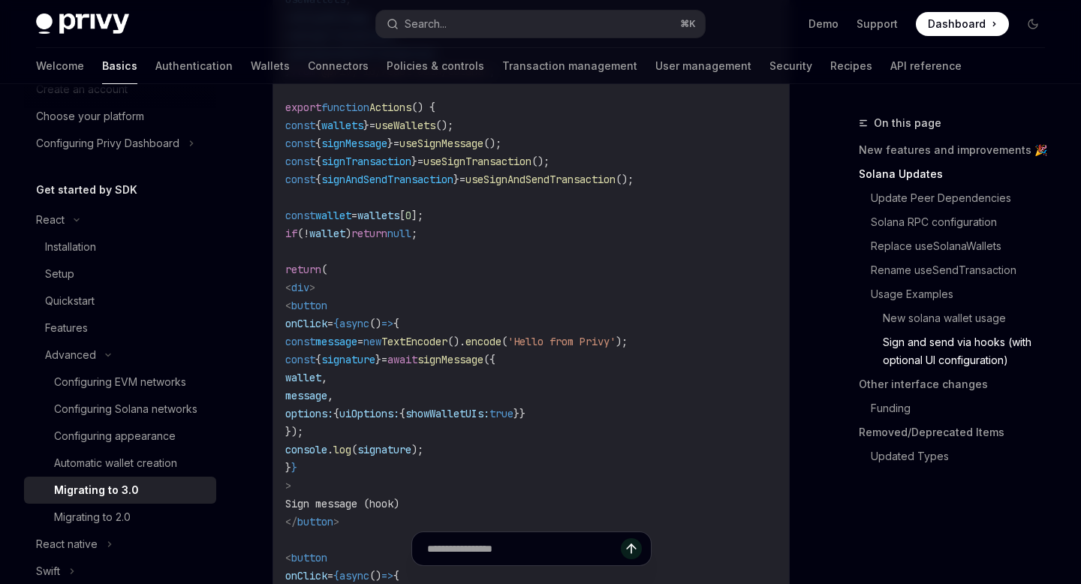
scroll to position [3424, 0]
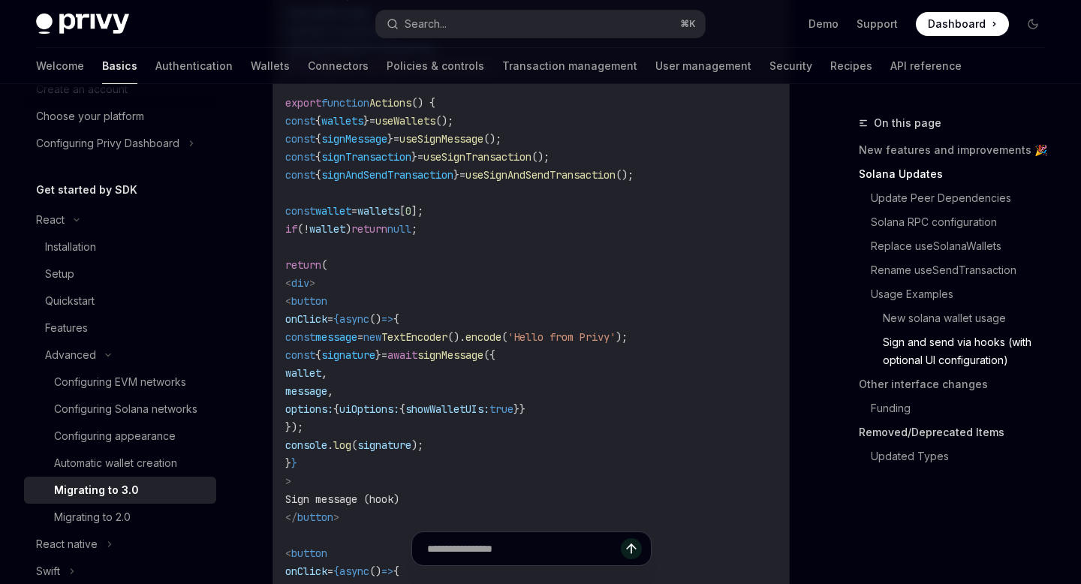
click at [914, 434] on link "Removed/Deprecated Items" at bounding box center [958, 432] width 198 height 24
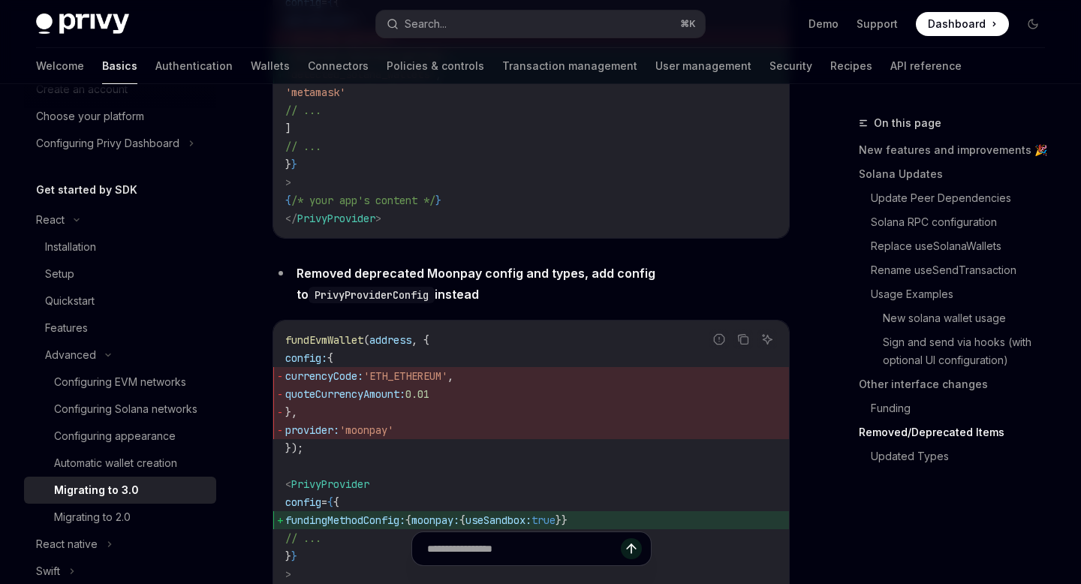
scroll to position [5323, 0]
click at [431, 31] on div "Search..." at bounding box center [426, 24] width 42 height 18
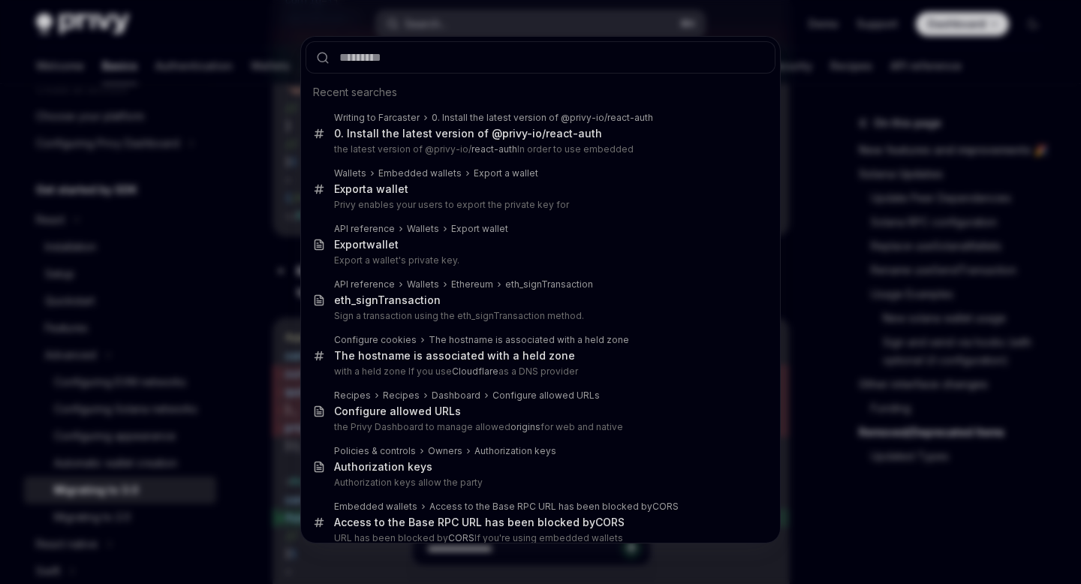
type input "**********"
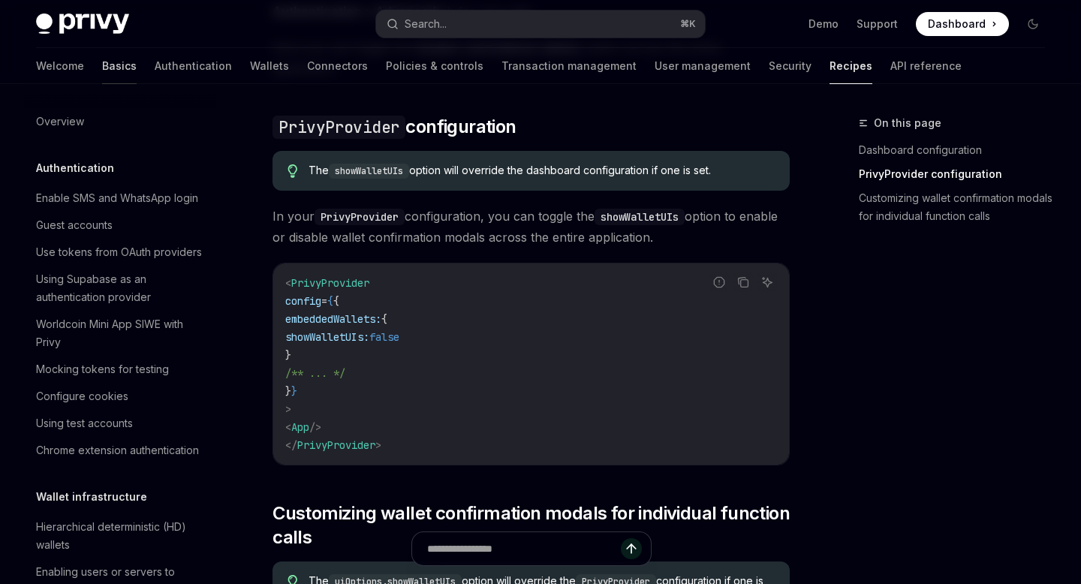
click at [102, 63] on link "Basics" at bounding box center [119, 66] width 35 height 36
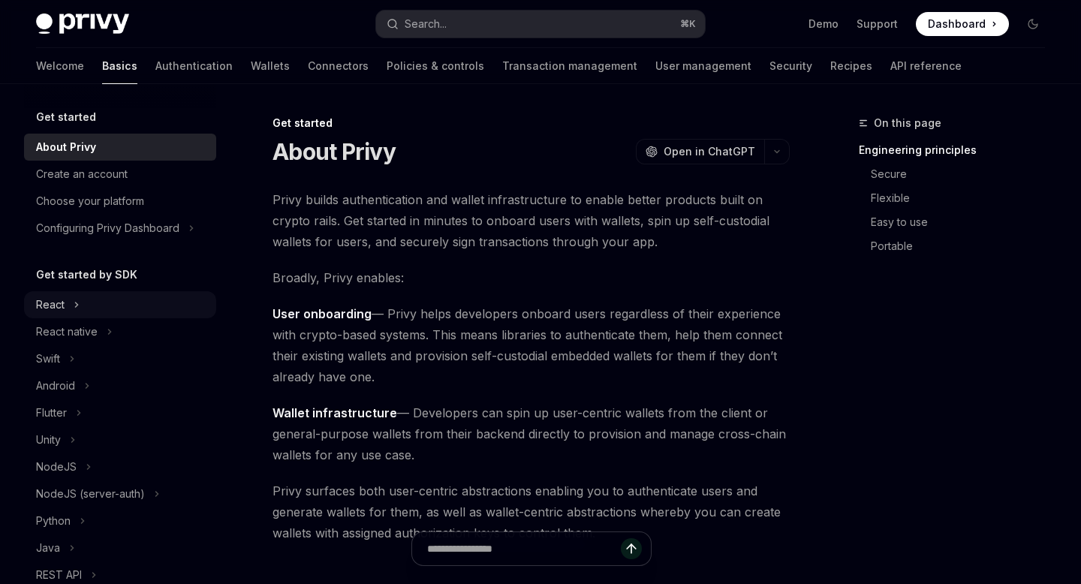
click at [63, 309] on div "React" at bounding box center [50, 305] width 29 height 18
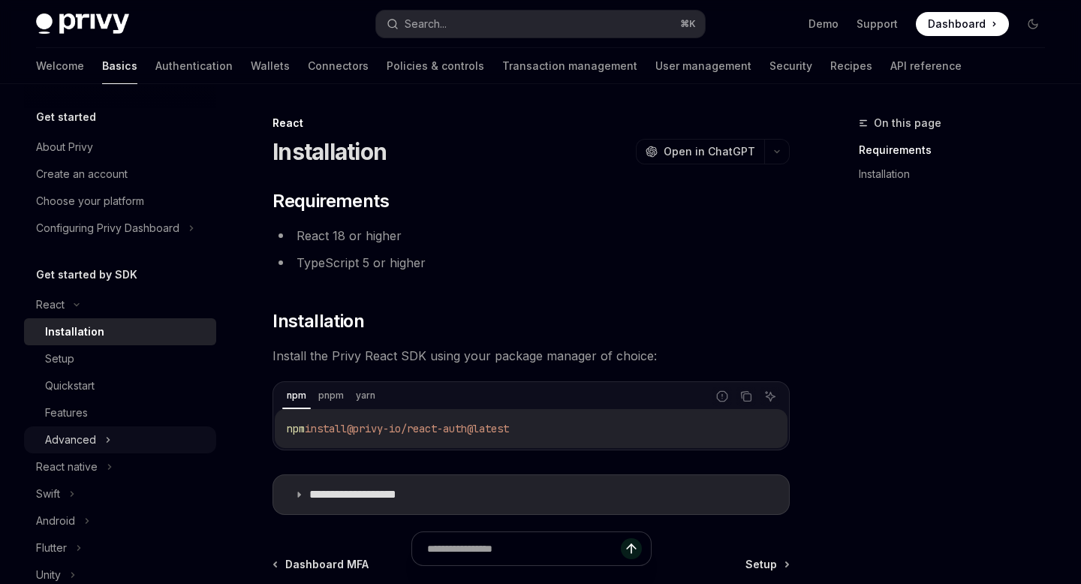
click at [70, 435] on div "Advanced" at bounding box center [70, 440] width 51 height 18
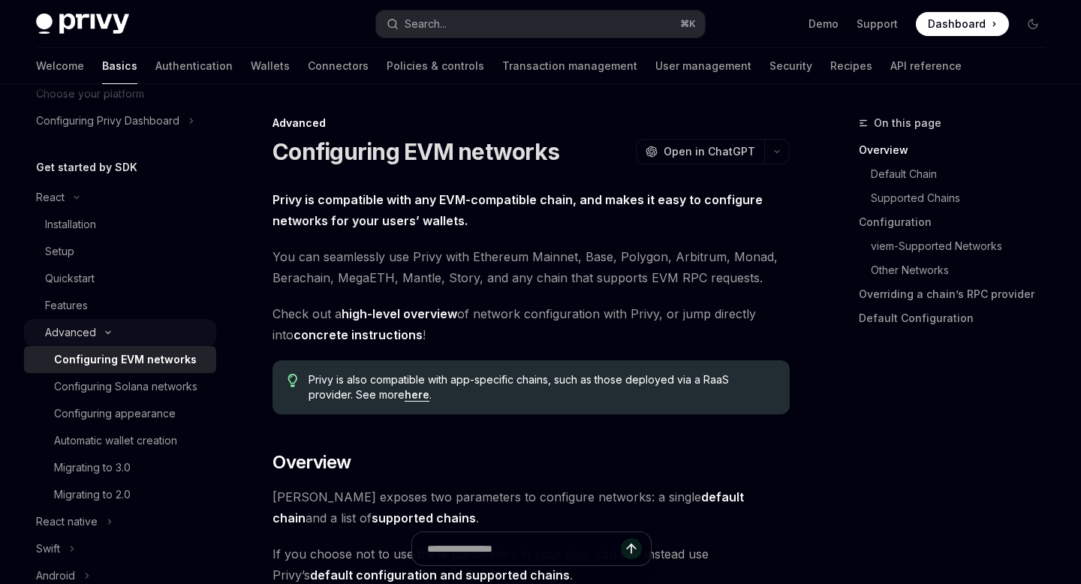
scroll to position [110, 0]
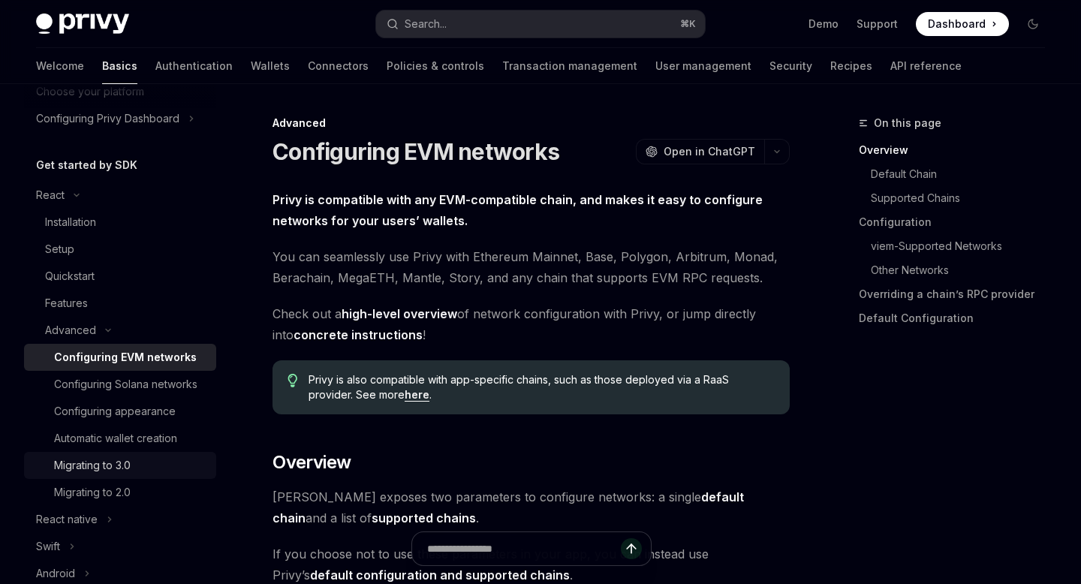
click at [111, 456] on div "Migrating to 3.0" at bounding box center [92, 465] width 77 height 18
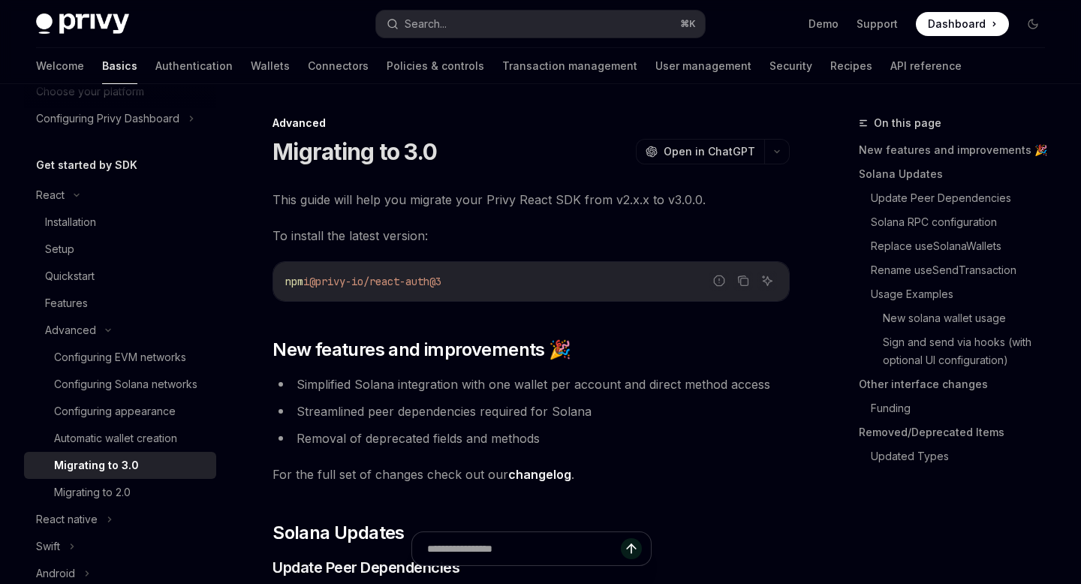
type textarea "*"
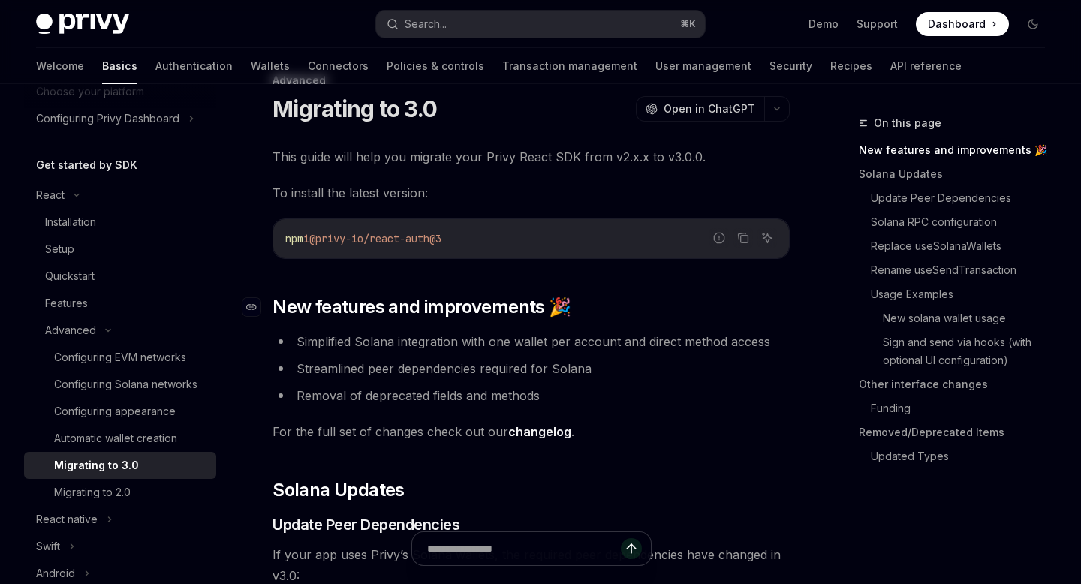
scroll to position [107, 0]
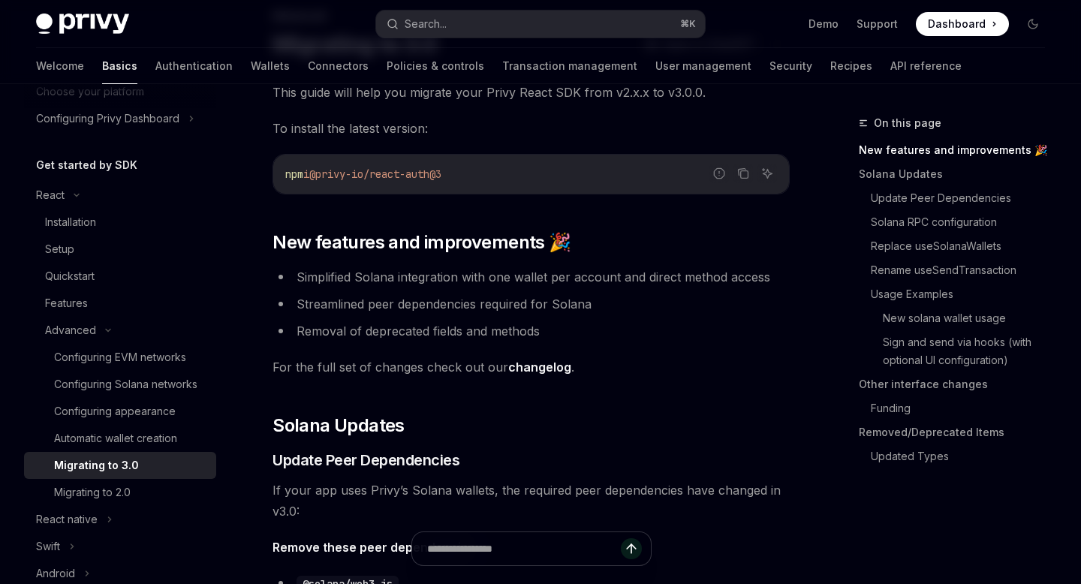
click at [546, 364] on link "changelog" at bounding box center [539, 367] width 63 height 16
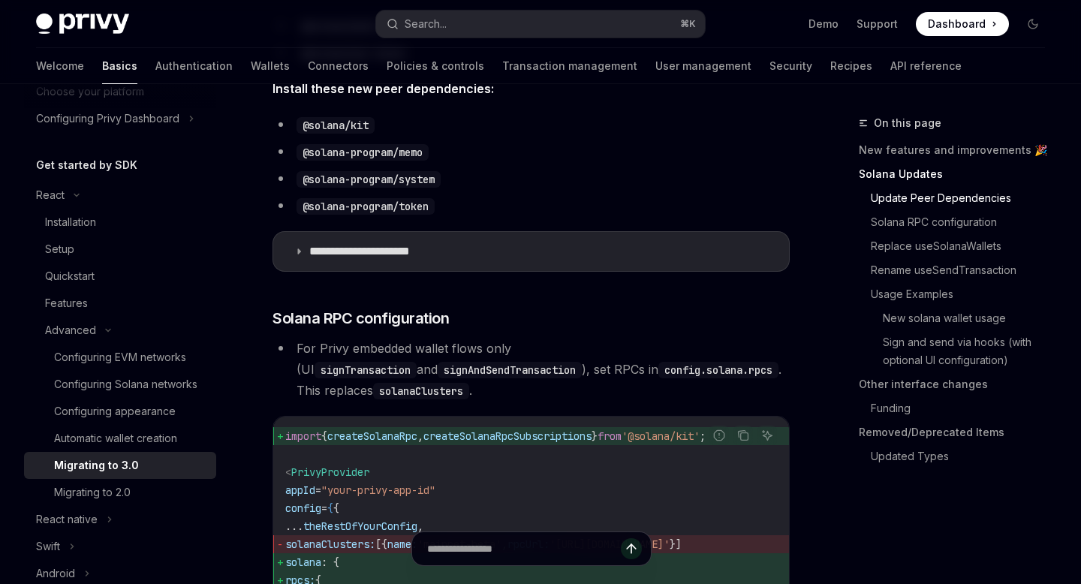
scroll to position [735, 0]
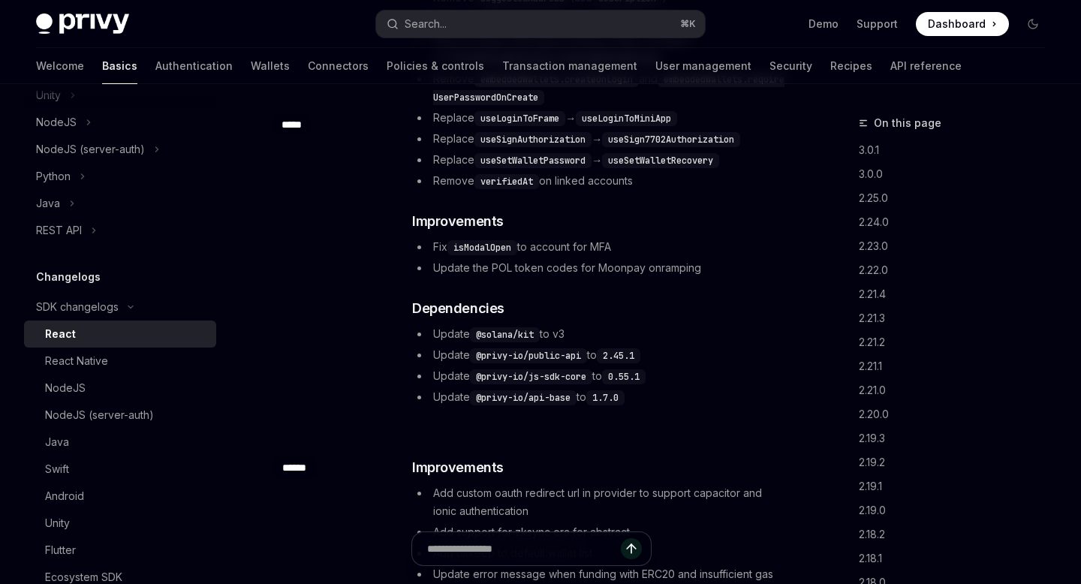
scroll to position [736, 0]
